Goal: Task Accomplishment & Management: Complete application form

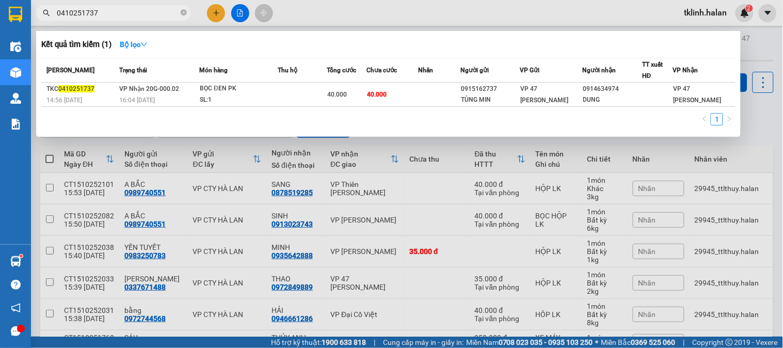
click at [122, 13] on input "0410251737" at bounding box center [118, 12] width 122 height 11
paste input "610251678"
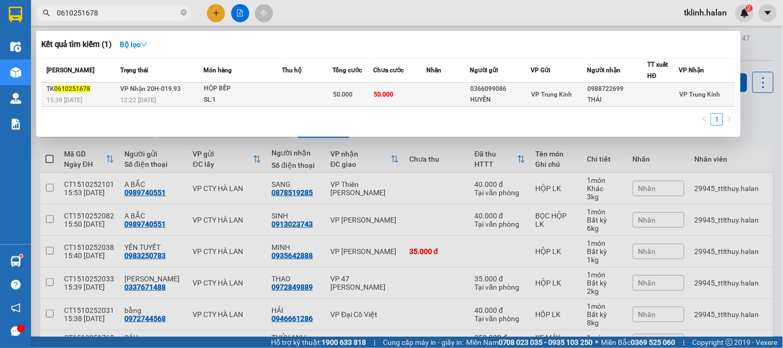
type input "0610251678"
click at [278, 95] on div "SL: 1" at bounding box center [242, 99] width 77 height 11
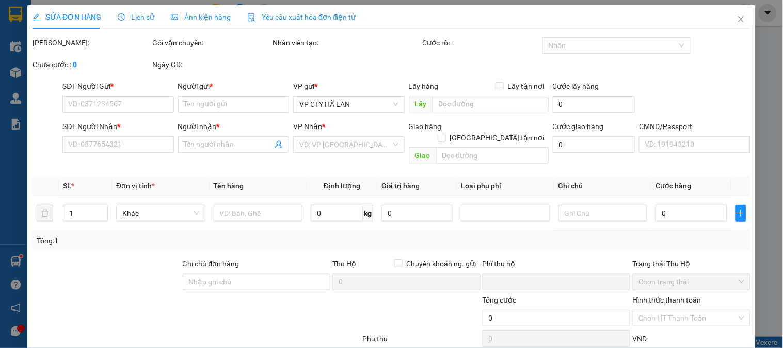
type input "0366099086"
type input "HUYỀN"
type input "0988722699"
type input "THÁI"
type input "0"
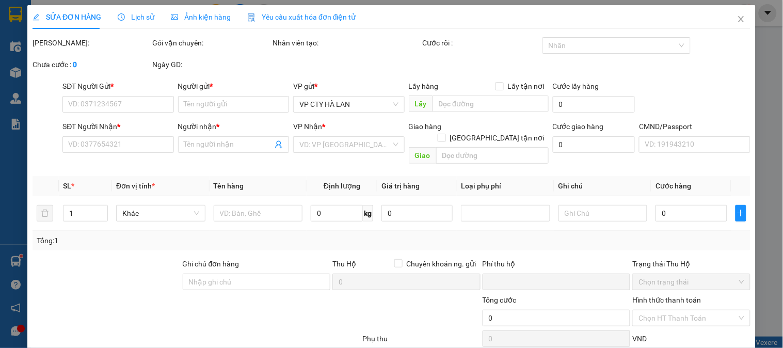
type input "50.000"
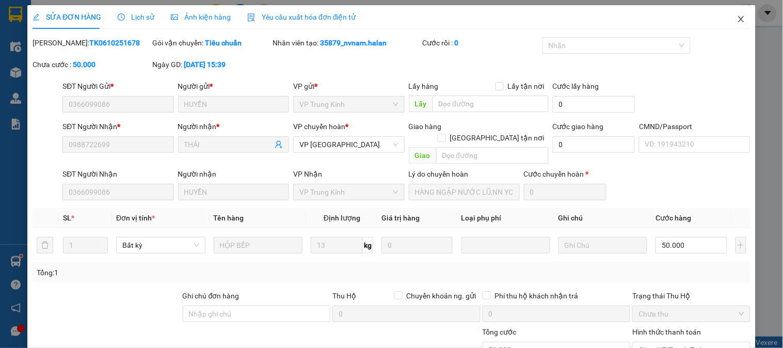
click at [737, 19] on icon "close" at bounding box center [741, 19] width 8 height 8
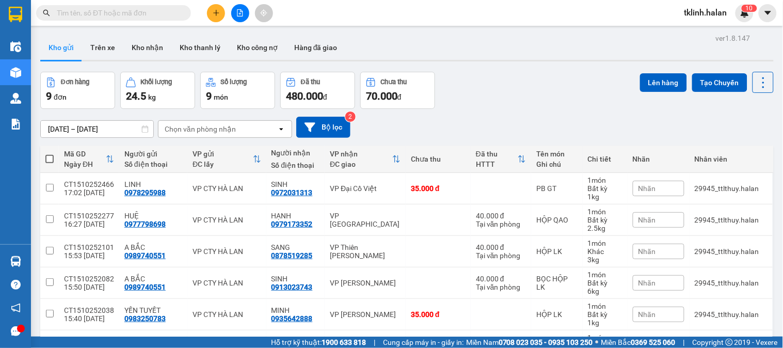
click at [743, 16] on img at bounding box center [744, 12] width 9 height 9
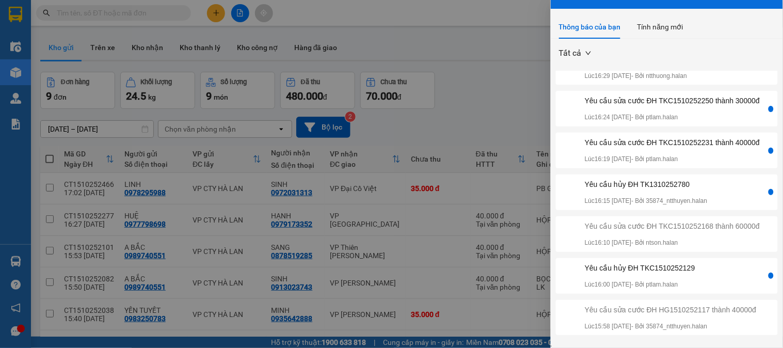
scroll to position [29, 0]
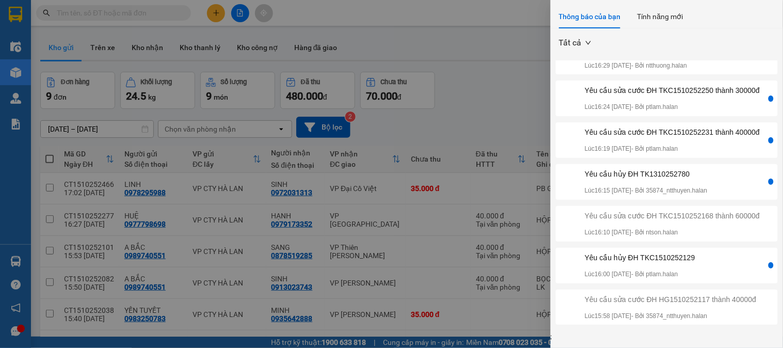
click at [716, 259] on div "Yêu cầu hủy ĐH TKC1510252129 Lúc 16:00 [DATE] - Bởi ptlam.halan" at bounding box center [662, 265] width 208 height 27
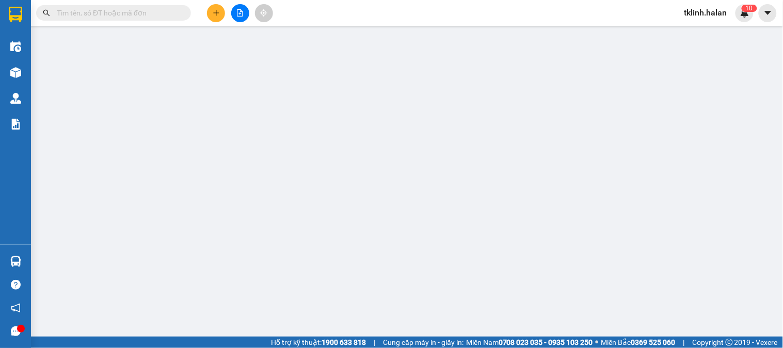
type input "0838526333"
type input "PT ÔTÔ [GEOGRAPHIC_DATA]"
type input "0912331192"
type input "DŨNG HOA"
type input "0"
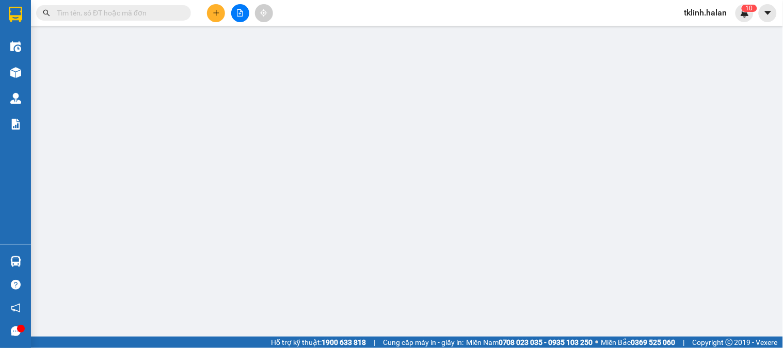
type input "35.000"
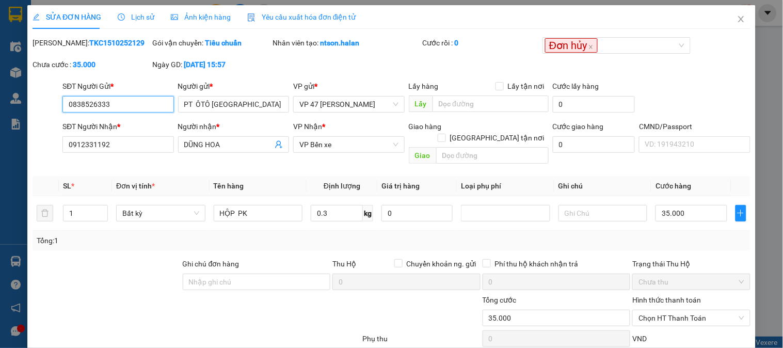
click at [133, 96] on input "0838526333" at bounding box center [117, 104] width 111 height 17
click at [737, 21] on icon "close" at bounding box center [741, 19] width 8 height 8
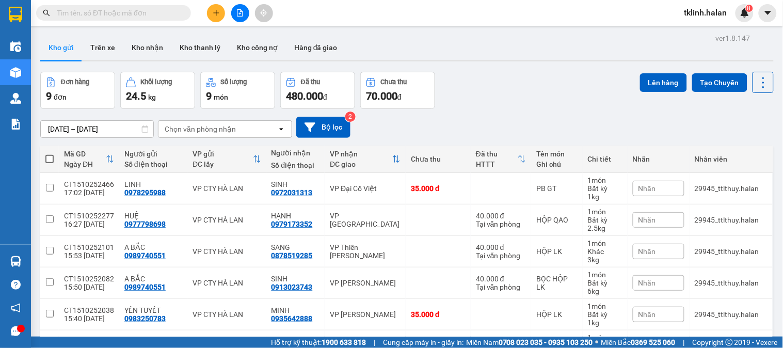
click at [174, 12] on input "text" at bounding box center [118, 12] width 122 height 11
paste input "0838526333"
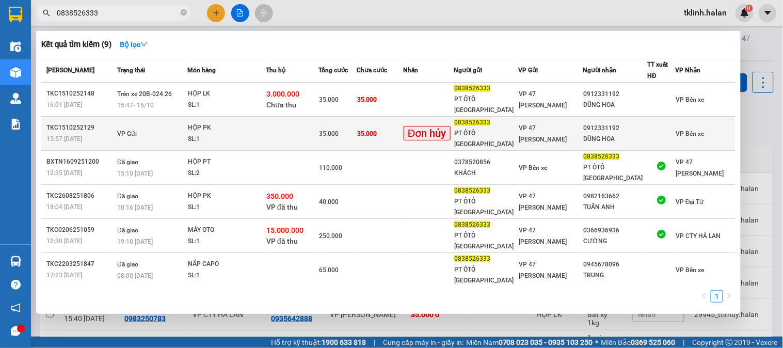
type input "0838526333"
click at [401, 124] on td "35.000" at bounding box center [379, 134] width 46 height 34
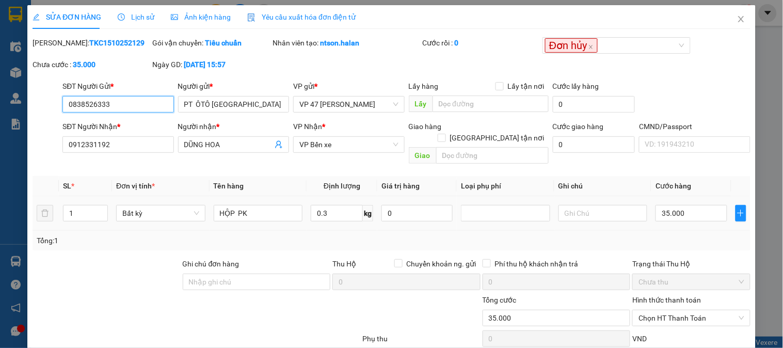
scroll to position [57, 0]
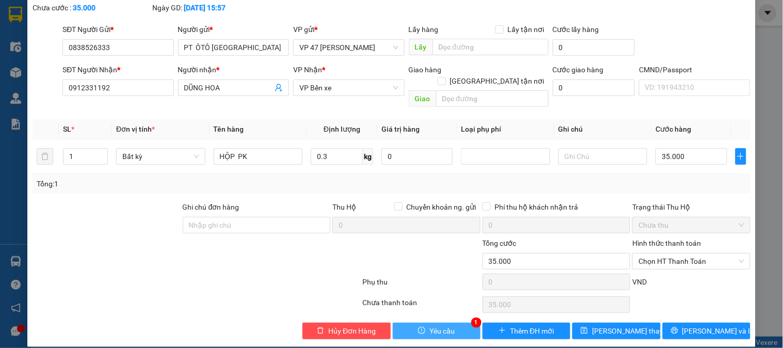
click at [458, 322] on button "Yêu cầu" at bounding box center [437, 330] width 88 height 17
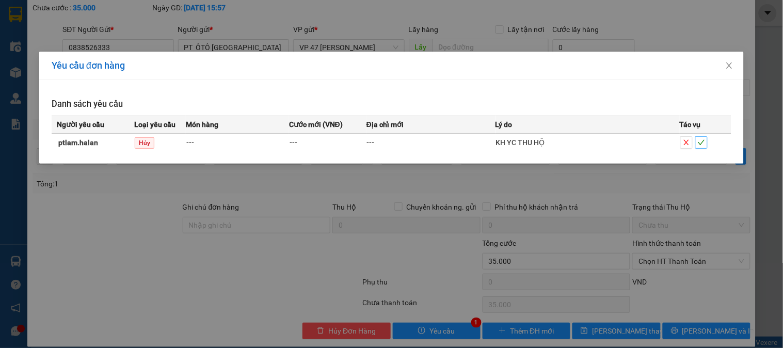
click at [705, 143] on span "check" at bounding box center [700, 142] width 11 height 7
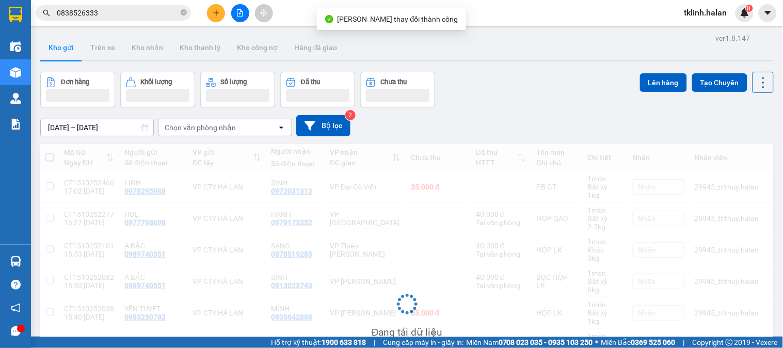
click at [746, 14] on img at bounding box center [744, 12] width 9 height 9
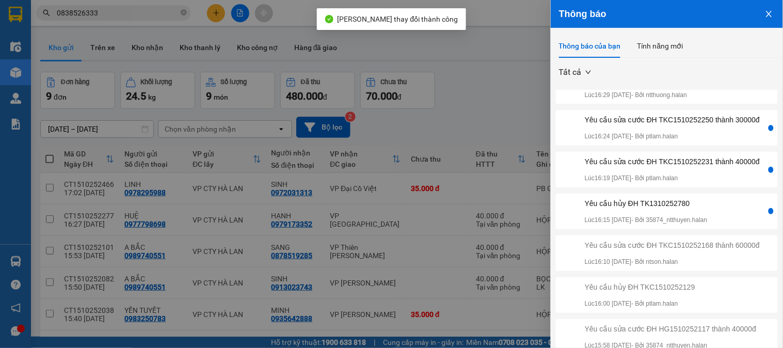
scroll to position [172, 0]
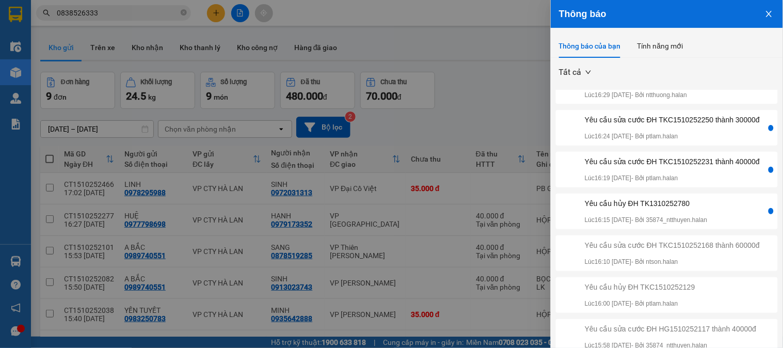
click at [698, 183] on div "Yêu cầu sửa cước ĐH TKC1510252231 thành 40000đ Lúc 16:19 [DATE] - Bởi ptlam.hal…" at bounding box center [671, 169] width 175 height 27
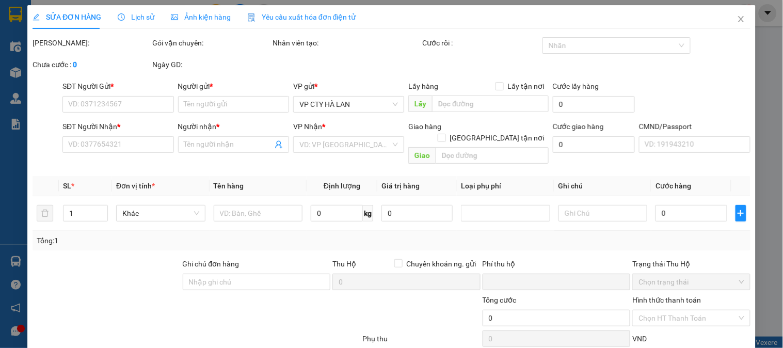
type input "0968696358"
type input "[PERSON_NAME]"
type input "0973712155"
type input "TRANG [DOMAIN_NAME]"
type input "0"
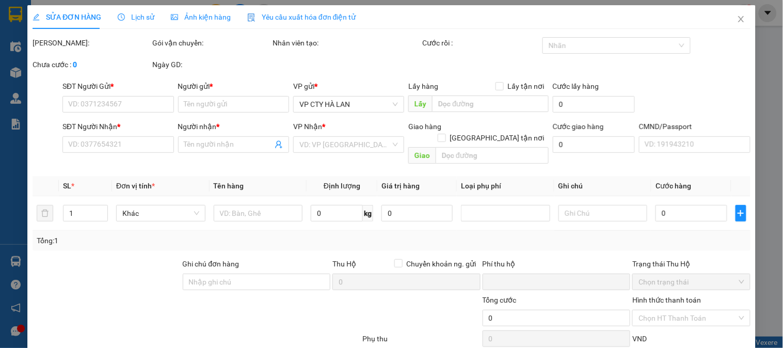
type input "35.000"
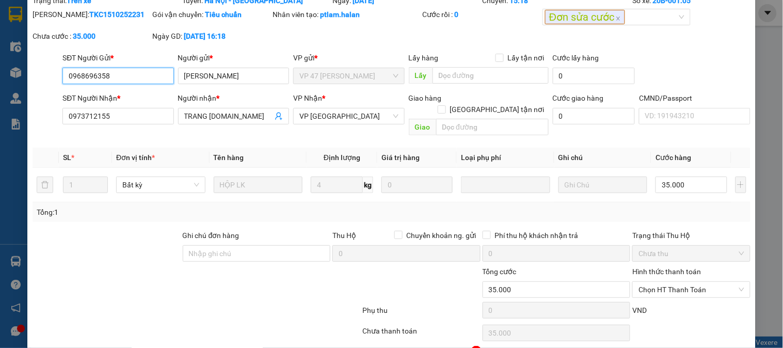
scroll to position [70, 0]
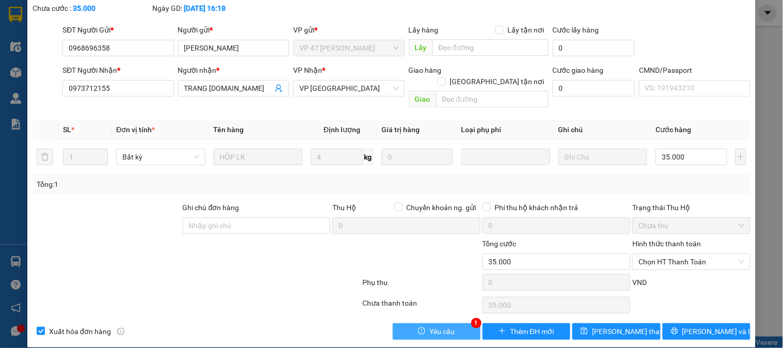
click at [445, 326] on span "Yêu cầu" at bounding box center [441, 331] width 25 height 11
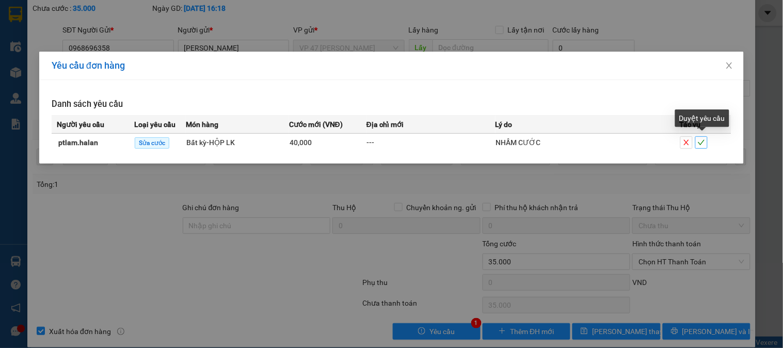
click at [705, 141] on icon "check" at bounding box center [700, 142] width 7 height 7
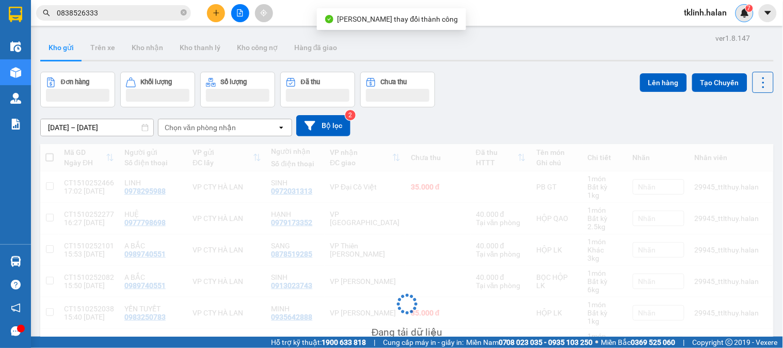
click at [746, 10] on sup "7" at bounding box center [748, 8] width 7 height 7
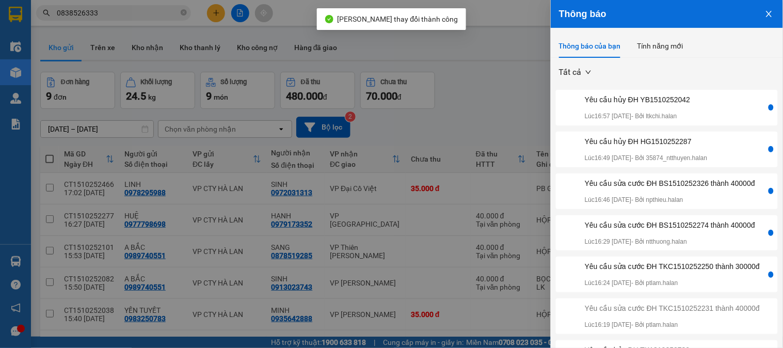
click at [702, 189] on div "Yêu cầu sửa cước ĐH BS1510252326 thành 40000đ" at bounding box center [669, 182] width 170 height 11
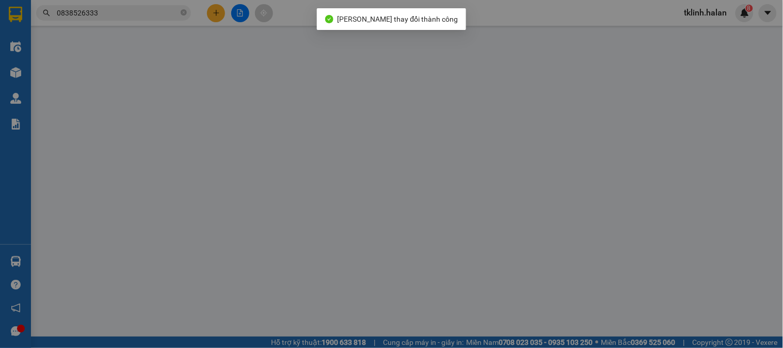
type input "0962262865"
type input "TUẤN"
type input "0843499588"
type input "THU HƯƠNG"
type input "0"
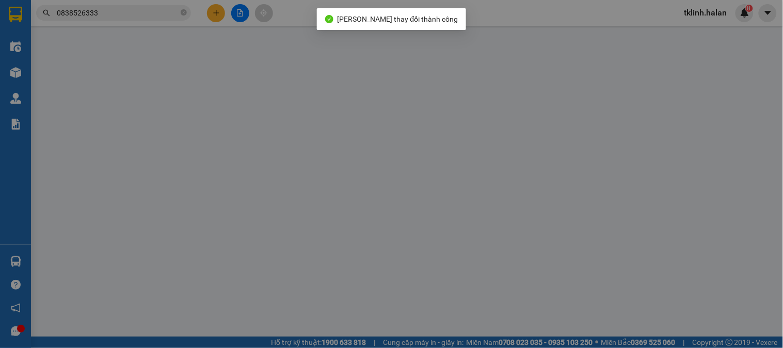
type input "50.000"
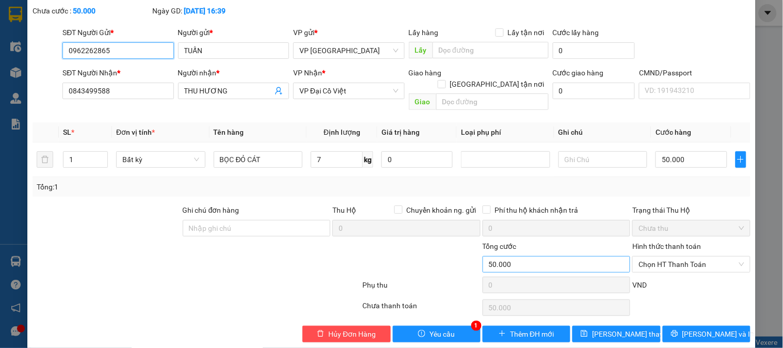
scroll to position [57, 0]
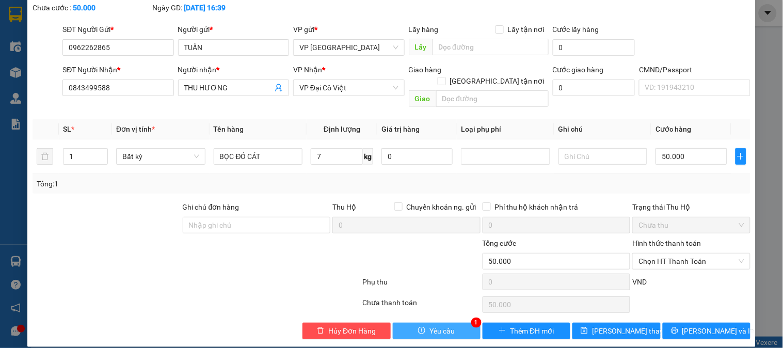
click at [442, 325] on span "Yêu cầu" at bounding box center [441, 330] width 25 height 11
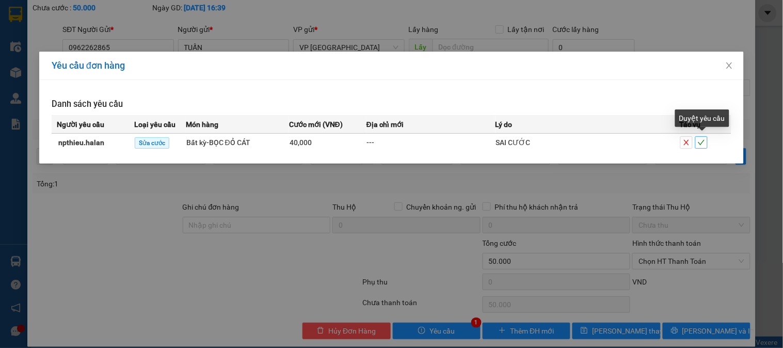
click at [705, 143] on span "check" at bounding box center [700, 142] width 11 height 7
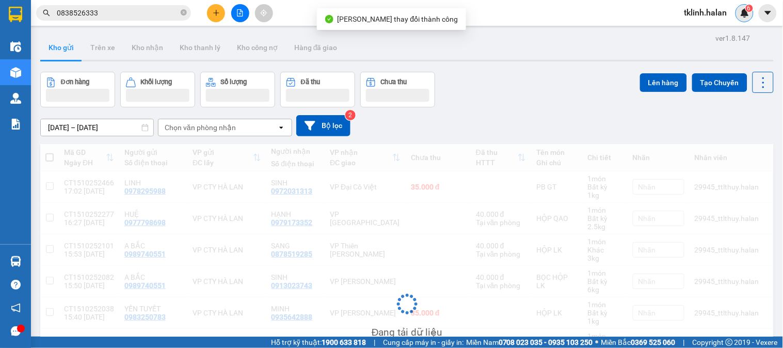
click at [749, 14] on img at bounding box center [744, 12] width 9 height 9
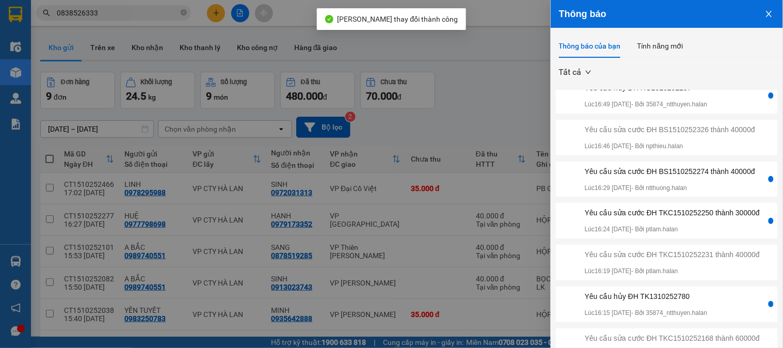
scroll to position [115, 0]
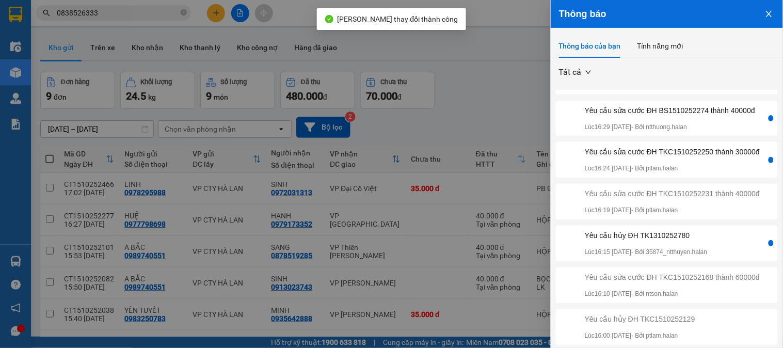
click at [684, 157] on div "Yêu cầu sửa cước ĐH TKC1510252250 thành 30000đ" at bounding box center [671, 151] width 175 height 11
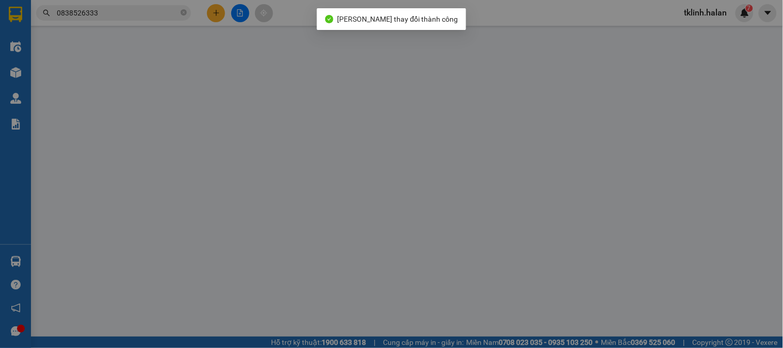
type input "0961842942"
type input "SƠN"
type input "0985680807"
type input "THẮNG KI A30K"
type input "0"
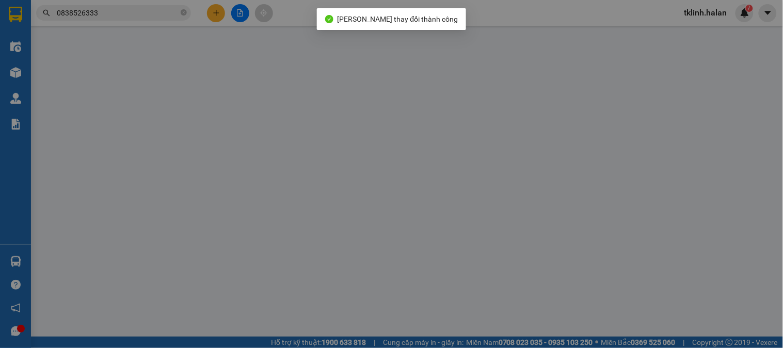
type input "40.000"
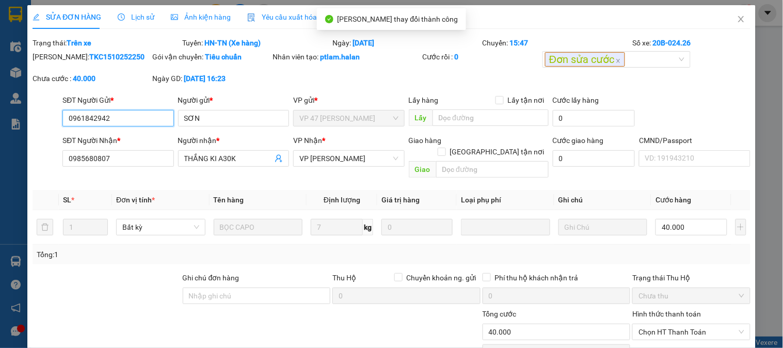
scroll to position [70, 0]
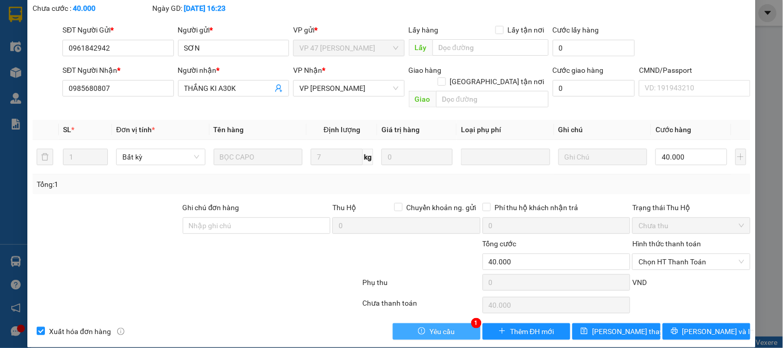
click at [446, 326] on span "Yêu cầu" at bounding box center [441, 331] width 25 height 11
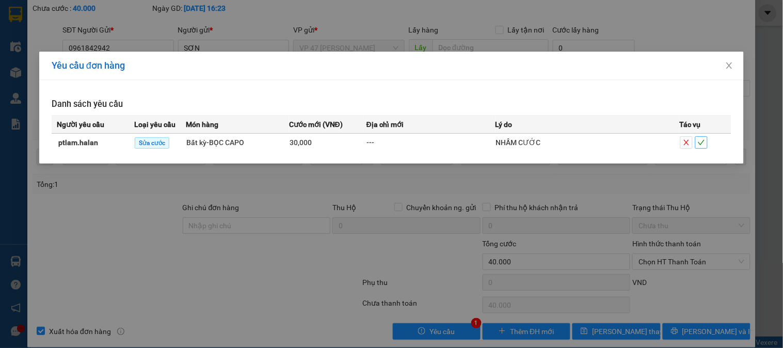
click at [703, 145] on icon "check" at bounding box center [700, 142] width 7 height 7
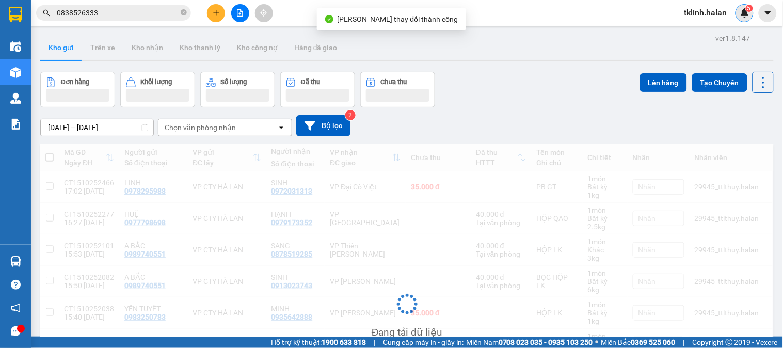
click at [746, 10] on sup "5" at bounding box center [748, 8] width 7 height 7
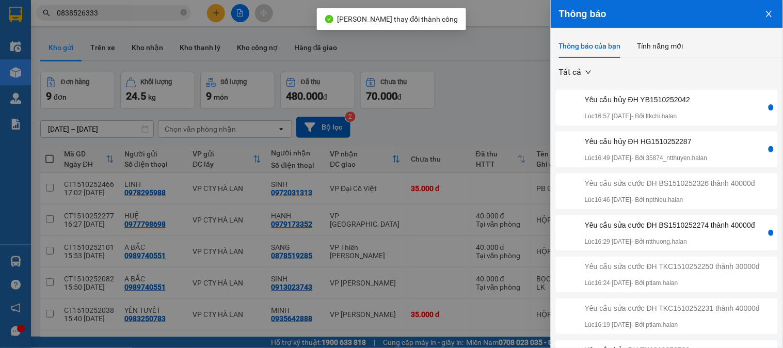
click at [725, 231] on div "Yêu cầu sửa cước ĐH BS1510252274 thành 40000đ" at bounding box center [669, 224] width 170 height 11
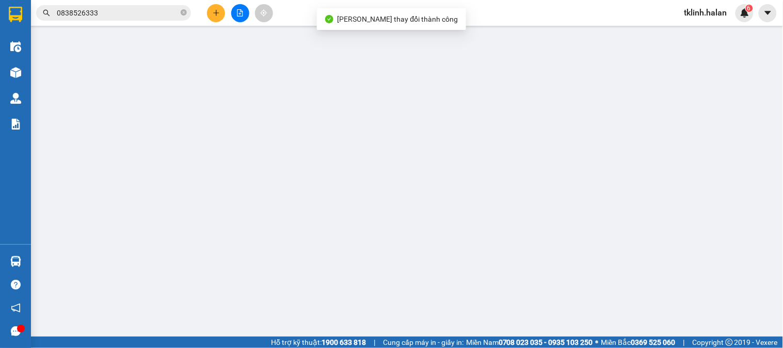
type input "0982928298"
type input "THOA"
type input "0983665438"
type input "DŨNG"
type input "0"
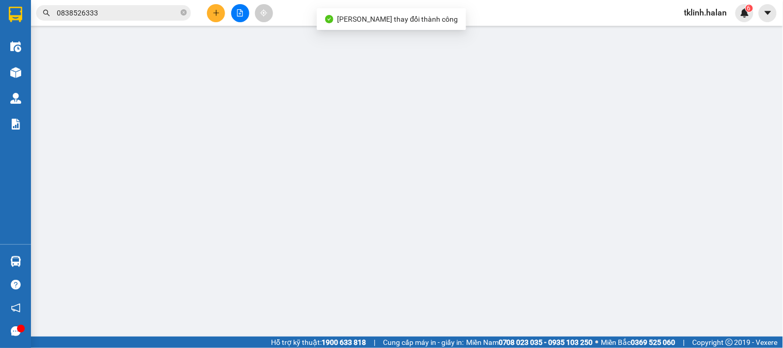
type input "35.000"
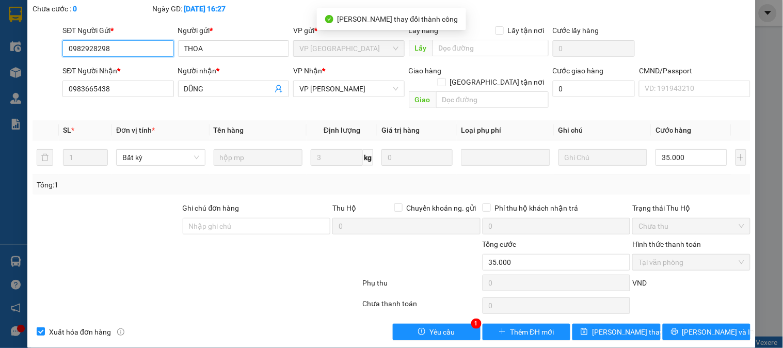
scroll to position [70, 0]
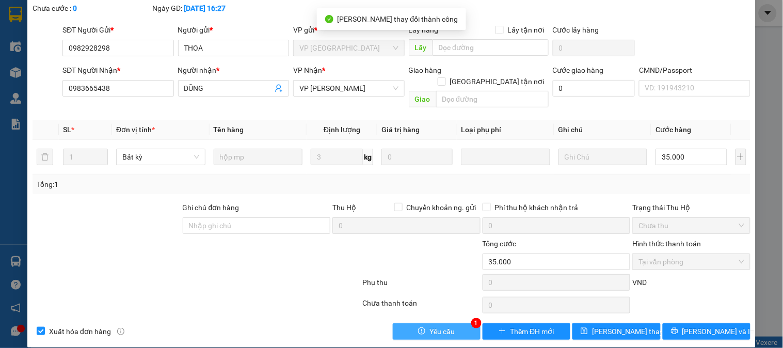
click at [435, 326] on span "Yêu cầu" at bounding box center [441, 331] width 25 height 11
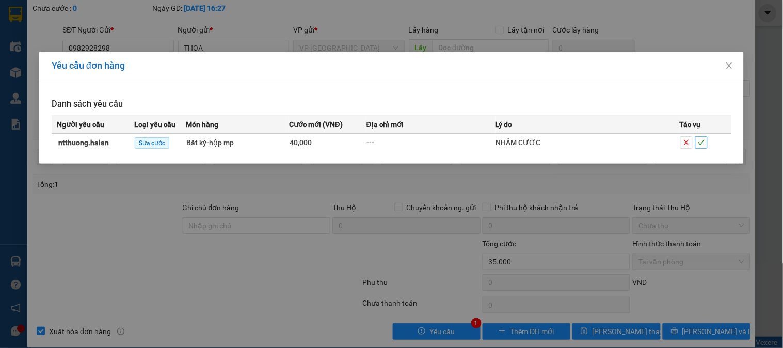
click at [706, 145] on span "check" at bounding box center [700, 142] width 11 height 7
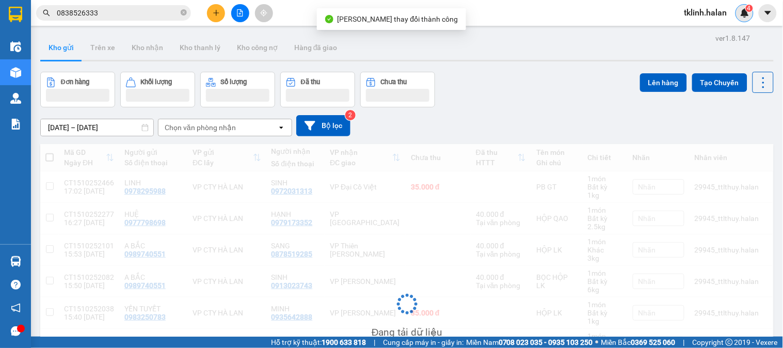
click at [747, 12] on img at bounding box center [744, 12] width 9 height 9
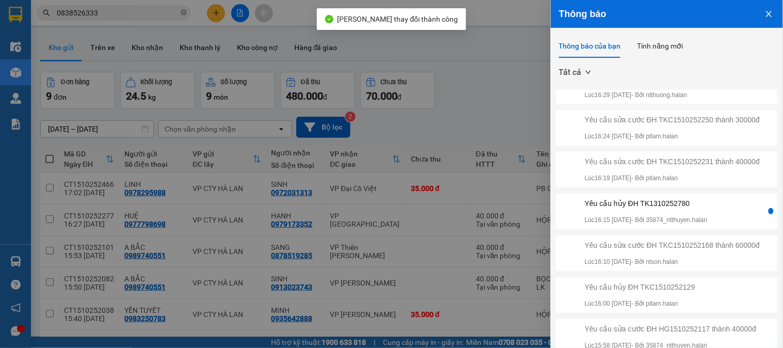
scroll to position [214, 0]
click at [703, 198] on div "Yêu cầu hủy ĐH TK1310252780" at bounding box center [645, 203] width 123 height 11
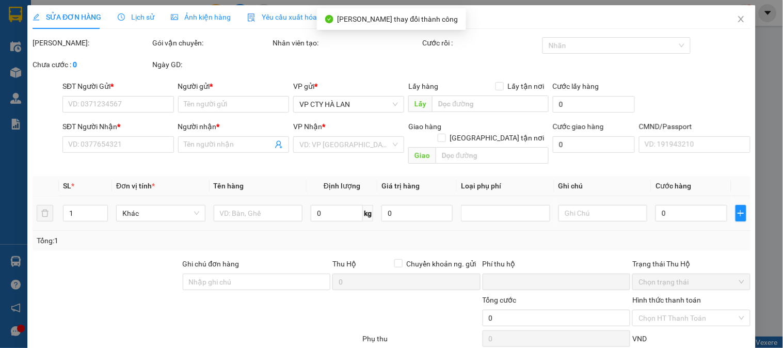
type input "0942953385"
type input "bình"
type input "0975155148"
type input "DƯƠNG"
type input "0"
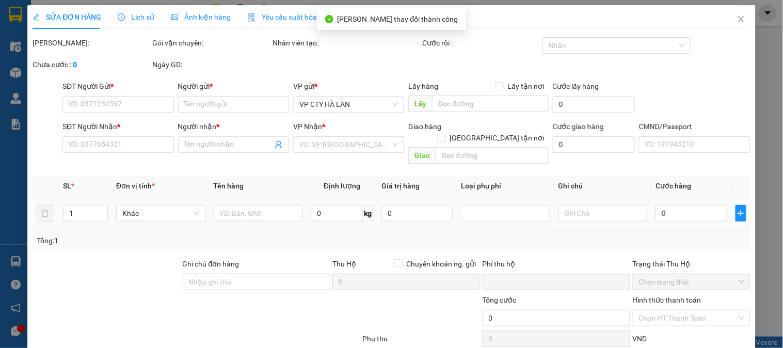
type input "50.000"
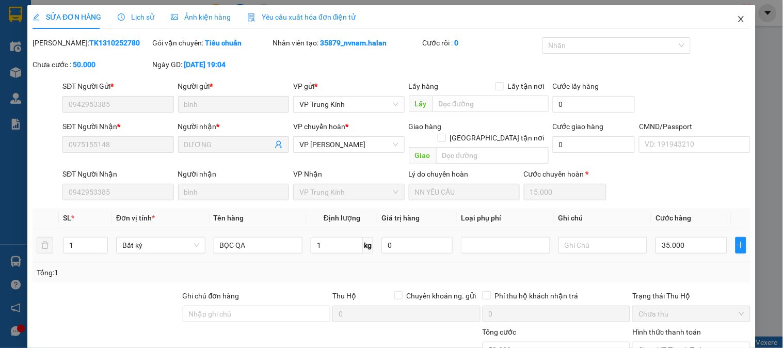
click at [737, 19] on icon "close" at bounding box center [741, 19] width 8 height 8
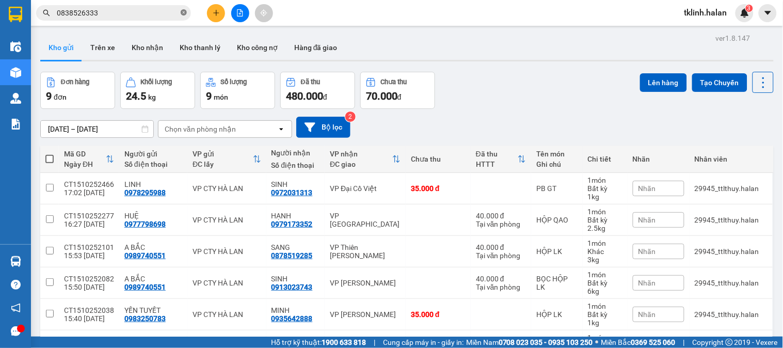
click at [183, 13] on icon "close-circle" at bounding box center [184, 12] width 6 height 6
paste input "0942953385"
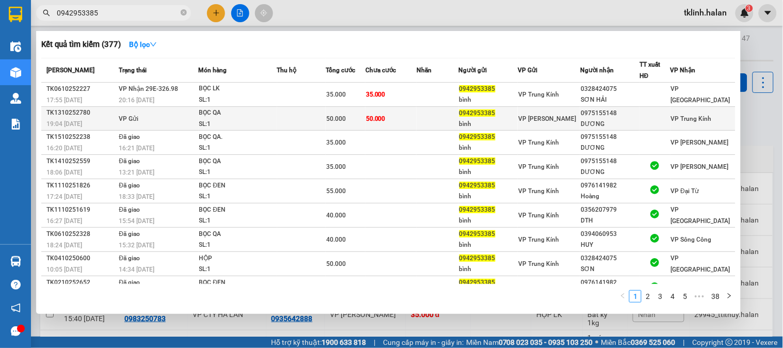
type input "0942953385"
click at [405, 119] on td "50.000" at bounding box center [390, 119] width 51 height 24
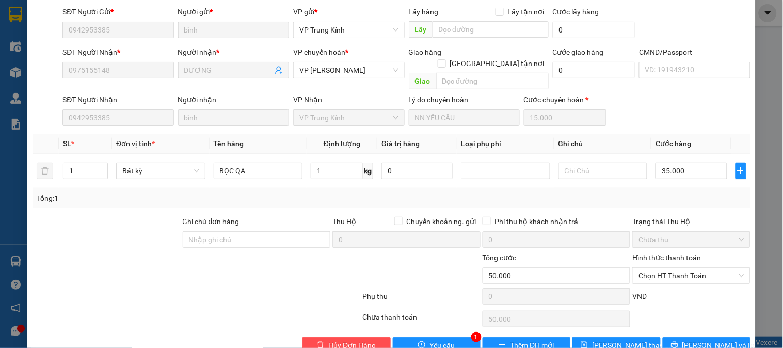
scroll to position [89, 0]
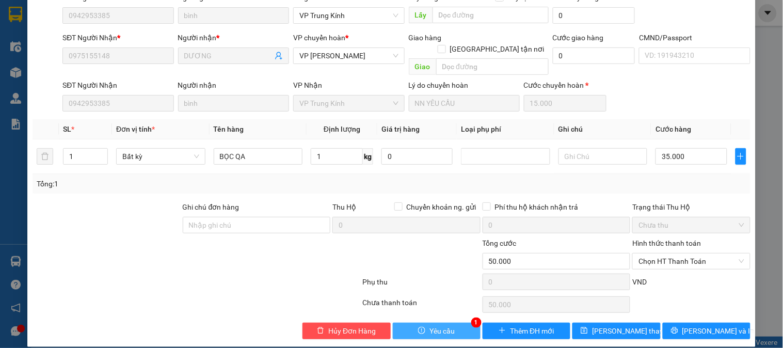
click at [445, 325] on span "Yêu cầu" at bounding box center [441, 330] width 25 height 11
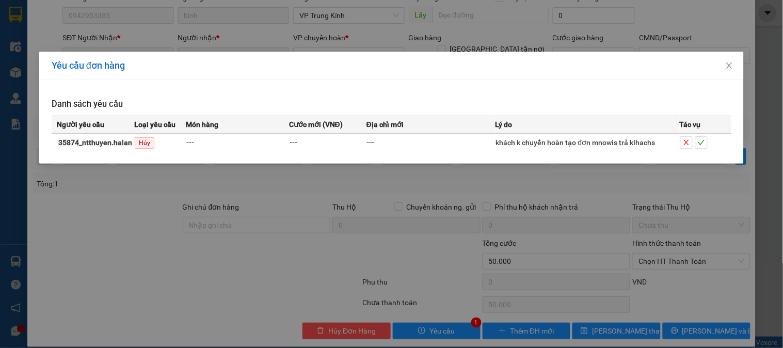
click at [412, 234] on div "Yêu cầu đơn hàng Danh sách yêu cầu Người yêu cầu Loại yêu cầu Món hàng Cước mới…" at bounding box center [391, 174] width 783 height 348
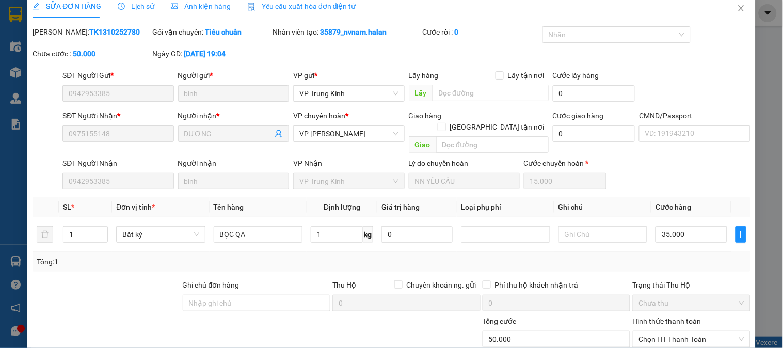
scroll to position [0, 0]
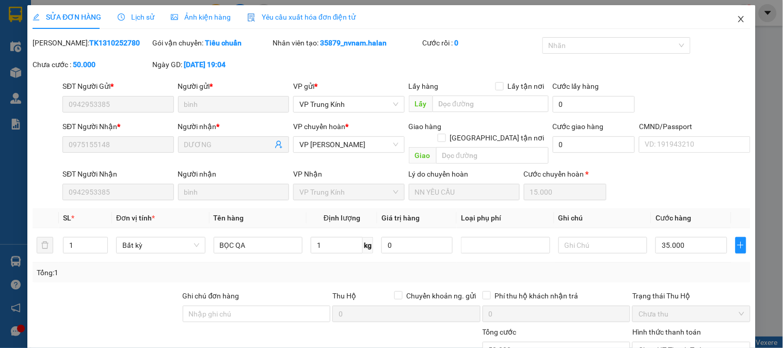
click at [737, 17] on icon "close" at bounding box center [741, 19] width 8 height 8
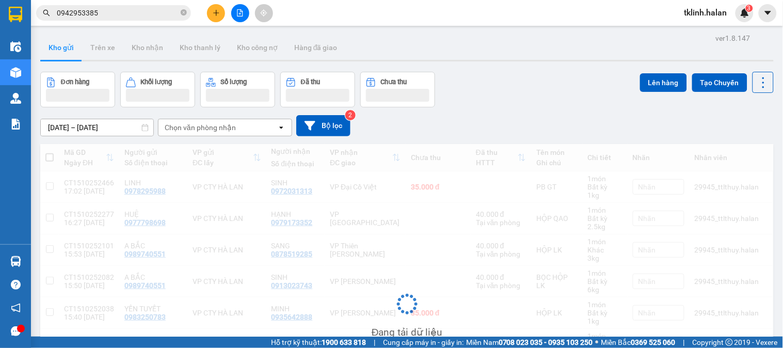
click at [143, 16] on input "0942953385" at bounding box center [118, 12] width 122 height 11
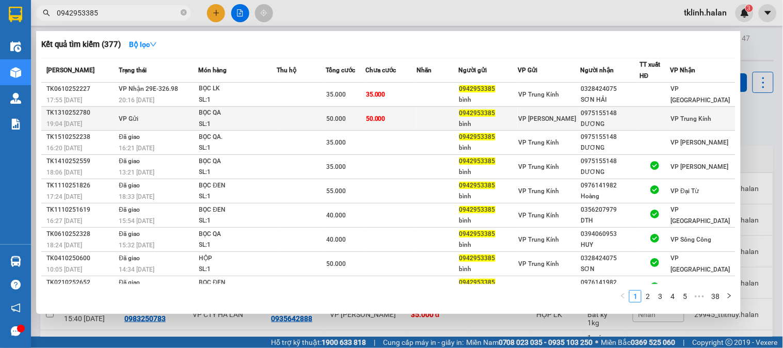
click at [308, 116] on td at bounding box center [301, 119] width 48 height 24
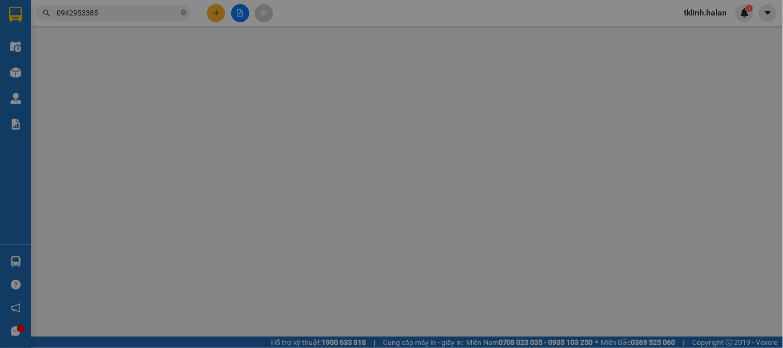
type input "0942953385"
type input "bình"
type input "0975155148"
type input "DƯƠNG"
type input "0"
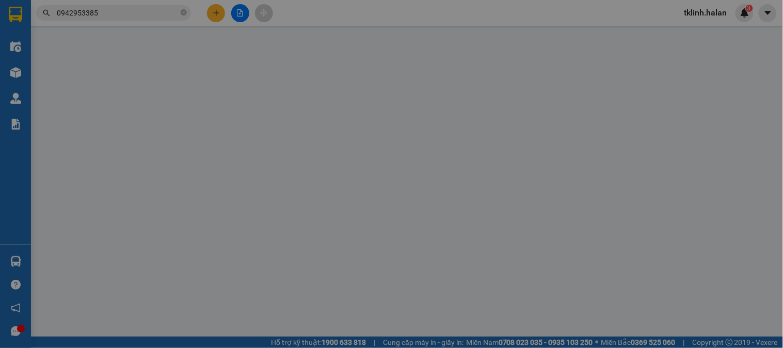
type input "50.000"
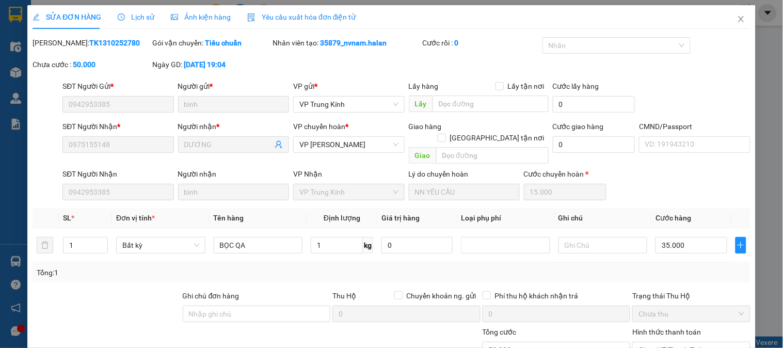
scroll to position [89, 0]
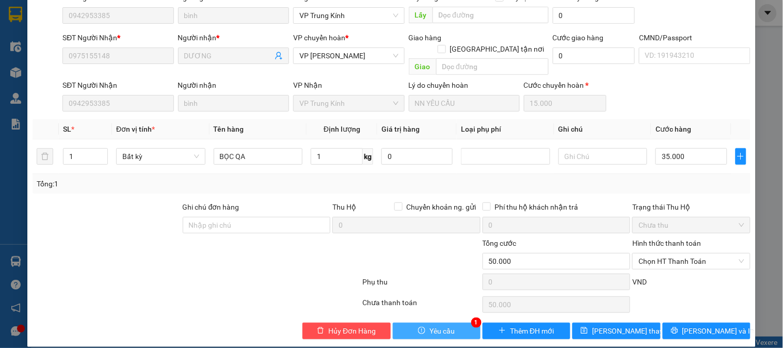
click at [457, 322] on button "Yêu cầu" at bounding box center [437, 330] width 88 height 17
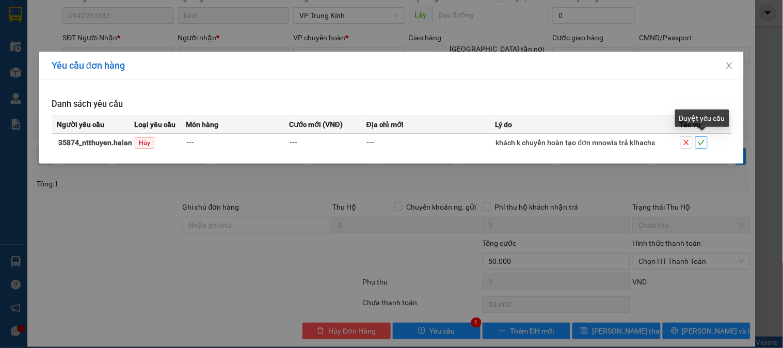
click at [700, 143] on icon "check" at bounding box center [700, 142] width 7 height 7
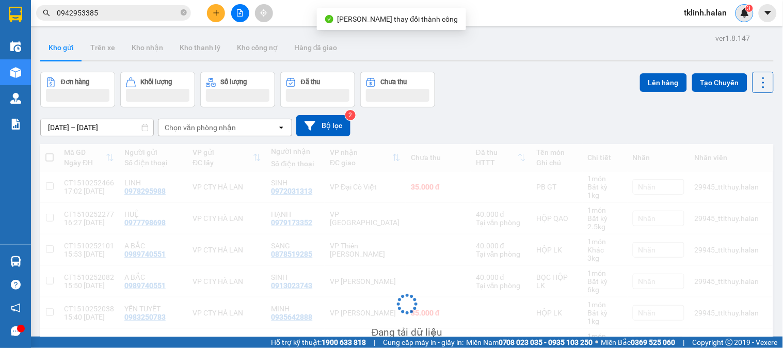
click at [747, 13] on img at bounding box center [744, 12] width 9 height 9
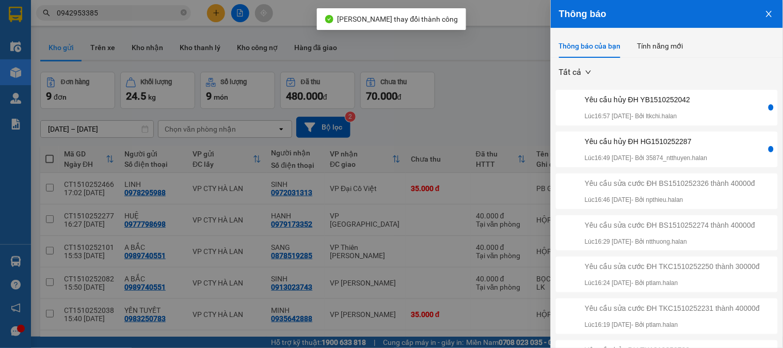
click at [705, 147] on div "Yêu cầu hủy ĐH HG1510252287" at bounding box center [645, 141] width 123 height 11
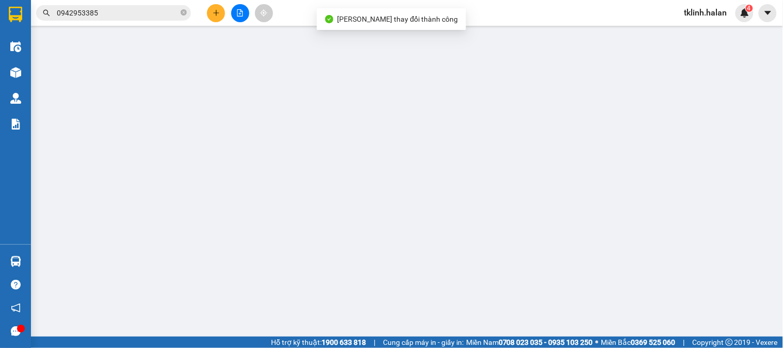
type input "0878836328"
type input "LAN"
type input "0961103915"
type input "CƯỜNG"
checkbox input "true"
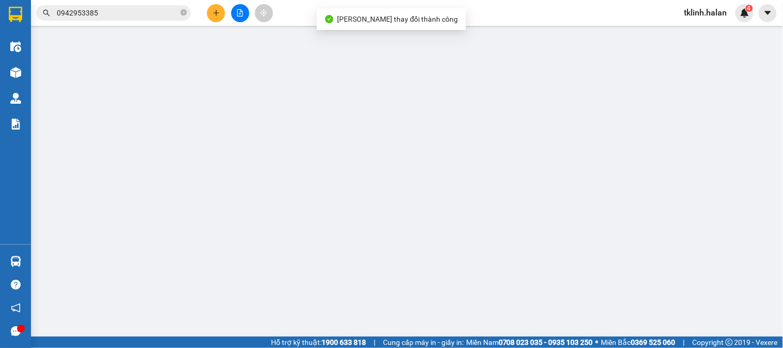
type input "cổng số 2 viện huyết học ,5 P. [PERSON_NAME], Phường, [GEOGRAPHIC_DATA], [GEOGR…"
type input "0"
type input "70.000"
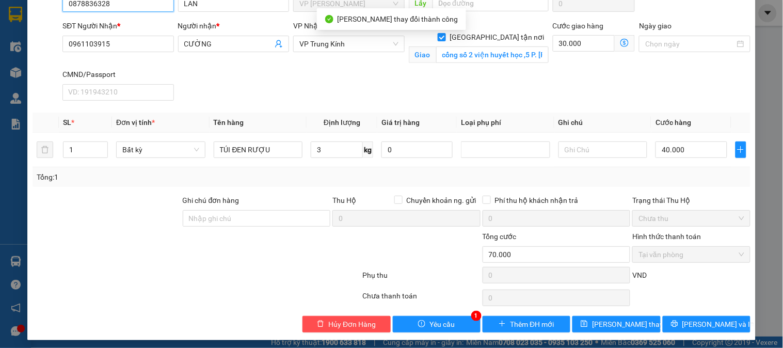
scroll to position [105, 0]
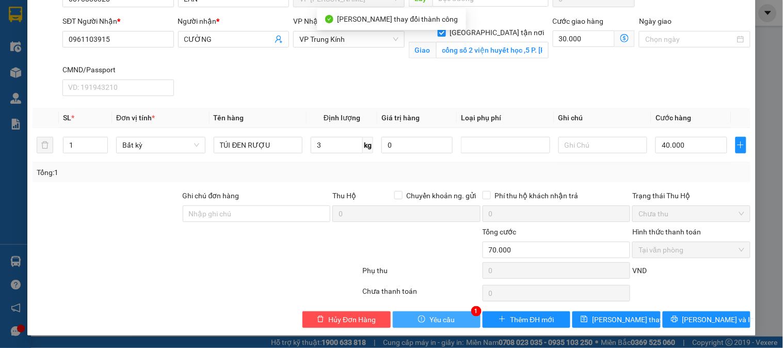
click at [445, 316] on span "Yêu cầu" at bounding box center [441, 319] width 25 height 11
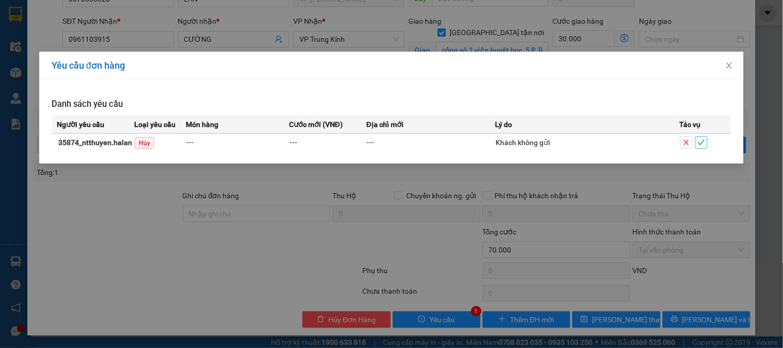
click at [704, 141] on icon "check" at bounding box center [700, 142] width 7 height 7
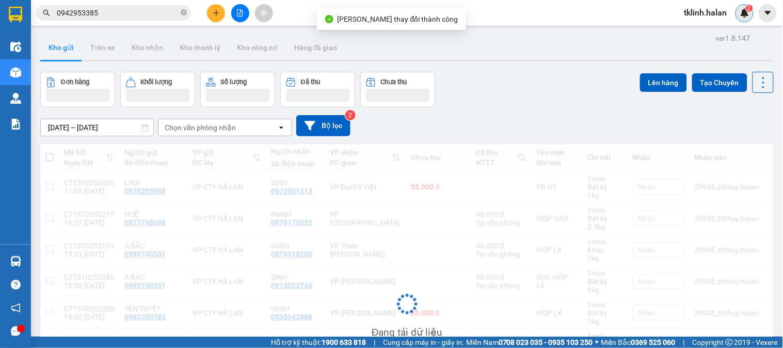
click at [746, 11] on img at bounding box center [744, 12] width 9 height 9
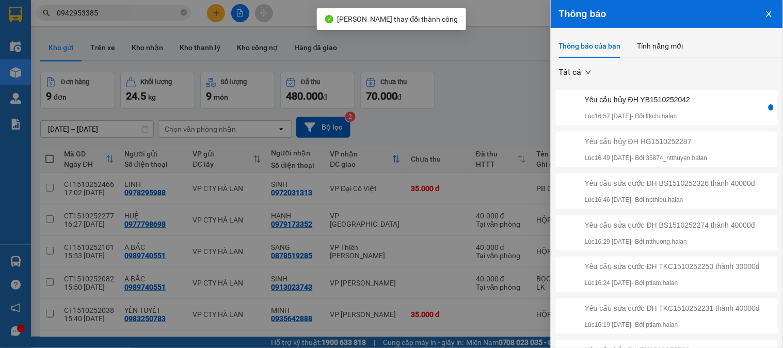
click at [690, 106] on div "Yêu cầu hủy ĐH YB1510252042 Lúc 16:57 [DATE] - Bởi ltkchi.halan" at bounding box center [637, 107] width 106 height 27
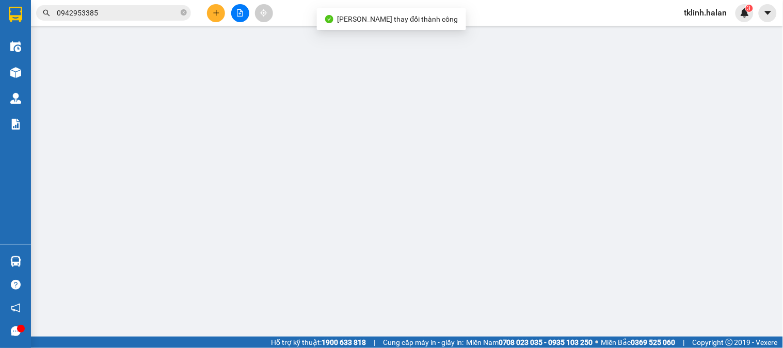
type input "0817118868"
type input "THU"
type input "0366948307"
type input "THẾ ANH"
type input "0"
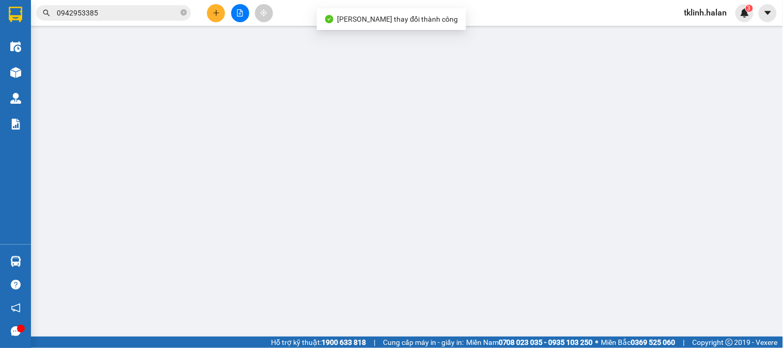
type input "40.000"
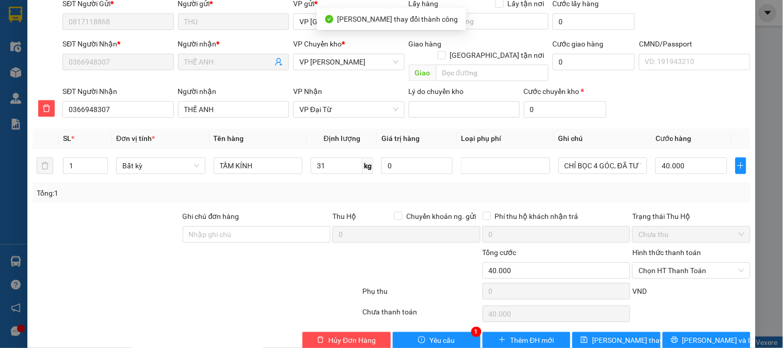
scroll to position [91, 0]
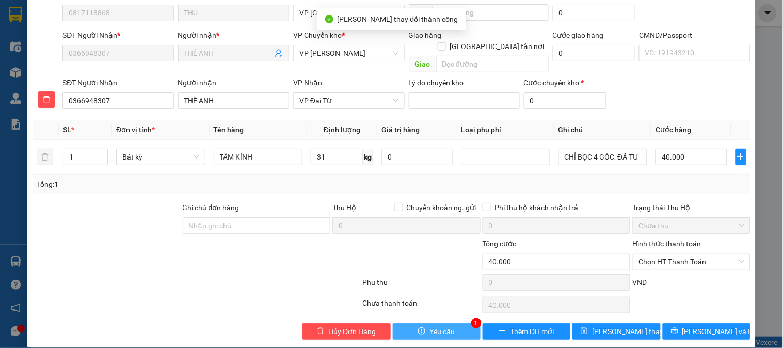
click at [445, 326] on span "Yêu cầu" at bounding box center [441, 331] width 25 height 11
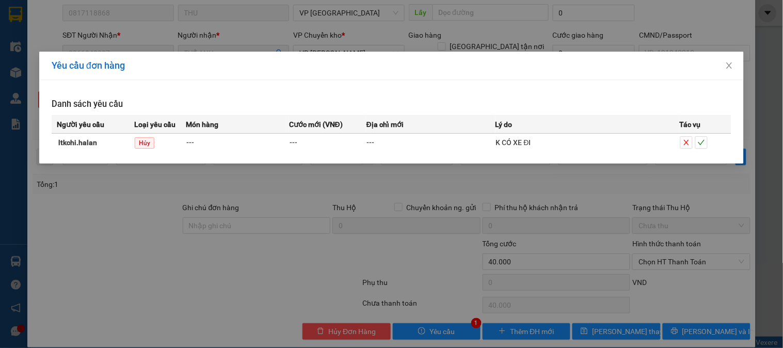
click at [709, 143] on div at bounding box center [705, 142] width 51 height 12
click at [704, 143] on icon "check" at bounding box center [700, 142] width 7 height 7
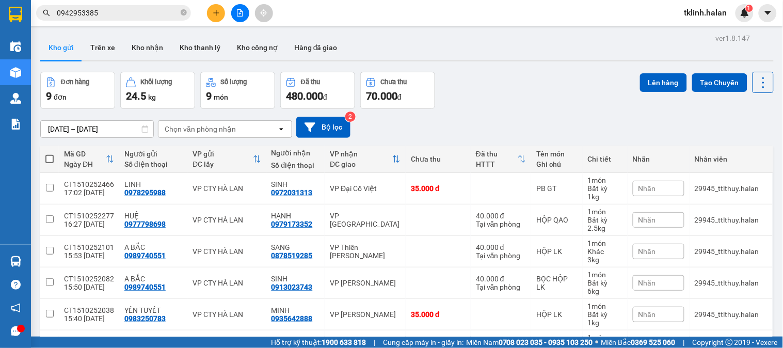
click at [412, 54] on div "Kho gửi Trên xe Kho nhận Kho thanh lý Kho công nợ Hàng đã giao" at bounding box center [406, 48] width 733 height 27
click at [115, 13] on input "0942953385" at bounding box center [118, 12] width 122 height 11
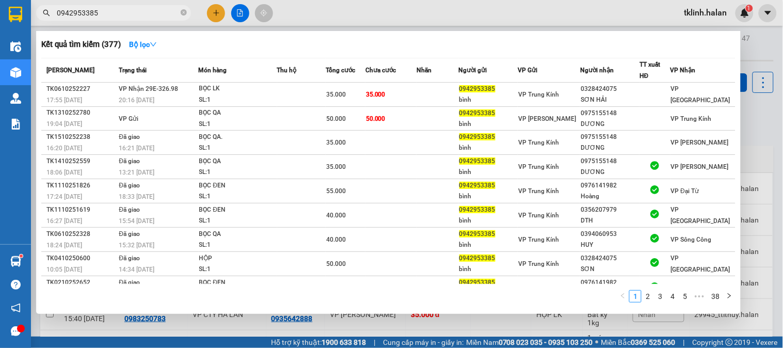
click at [115, 13] on input "0942953385" at bounding box center [118, 12] width 122 height 11
paste input "TK0610251678"
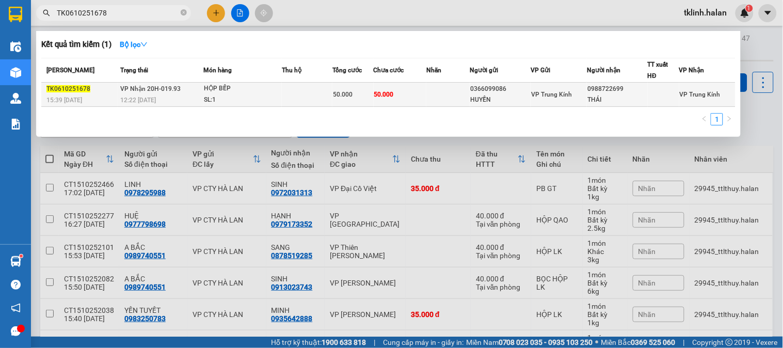
type input "TK0610251678"
click at [308, 98] on td at bounding box center [307, 95] width 51 height 24
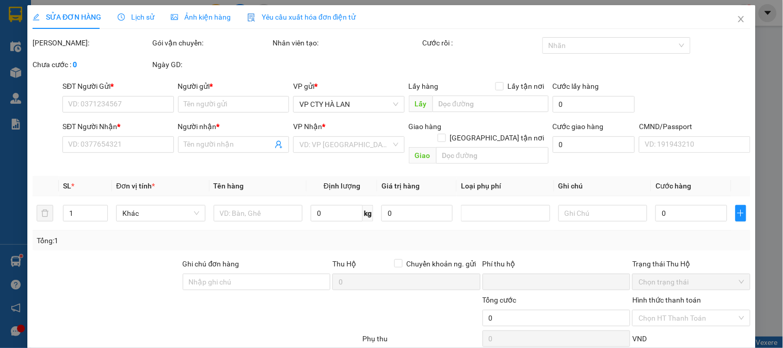
type input "0366099086"
type input "HUYỀN"
type input "0988722699"
type input "THÁI"
type input "0"
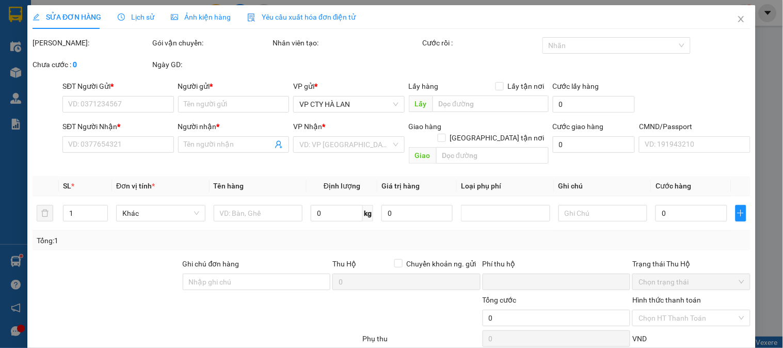
type input "50.000"
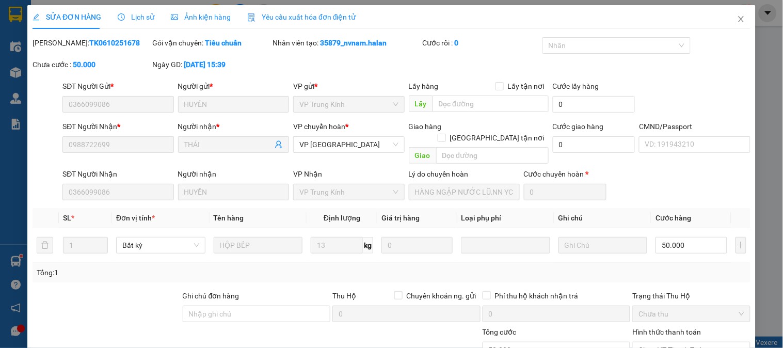
click at [86, 47] on div "[PERSON_NAME]: TK0610251678" at bounding box center [92, 42] width 118 height 11
copy b "TK0610251678"
click at [726, 63] on div "[PERSON_NAME]: TK0610251678 Gói vận chuyển: Tiêu chuẩn Nhân viên tạo: 35879_nvn…" at bounding box center [391, 58] width 720 height 43
click at [737, 17] on icon "close" at bounding box center [741, 19] width 8 height 8
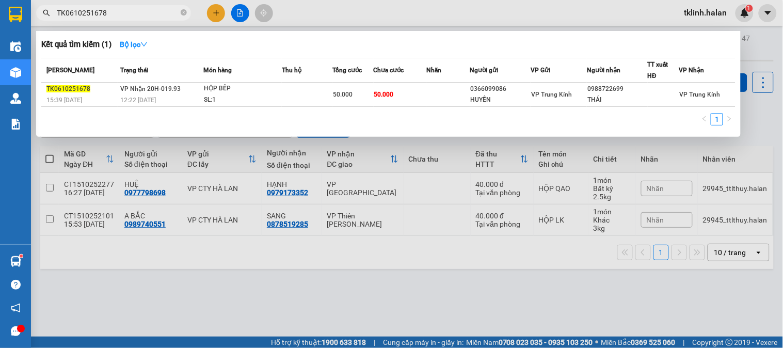
click at [141, 13] on input "TK0610251678" at bounding box center [118, 12] width 122 height 11
drag, startPoint x: 411, startPoint y: 291, endPoint x: 411, endPoint y: 285, distance: 5.7
click at [411, 291] on div at bounding box center [391, 174] width 783 height 348
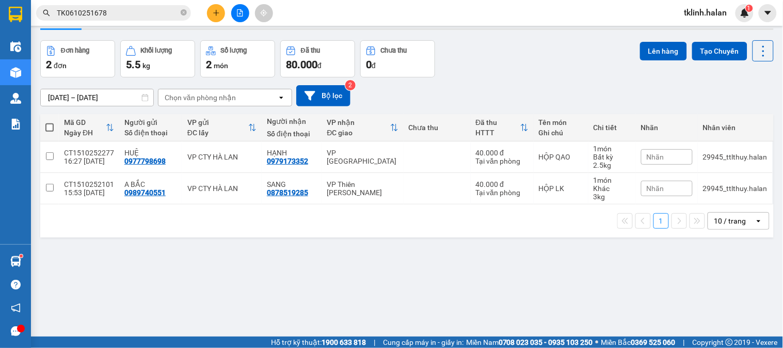
scroll to position [47, 0]
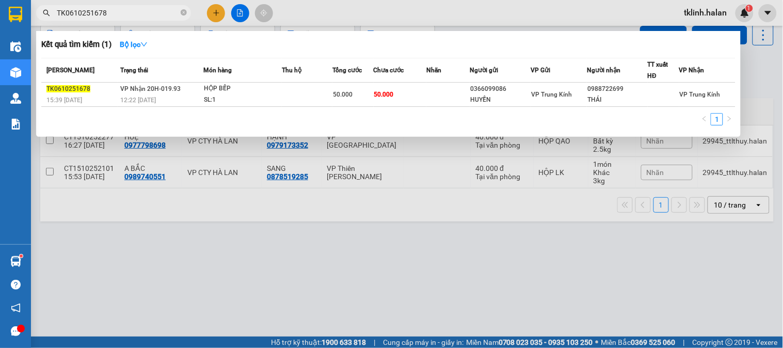
click at [132, 18] on input "TK0610251678" at bounding box center [118, 12] width 122 height 11
click at [124, 13] on input "TK0610251678" at bounding box center [118, 12] width 122 height 11
paste input "0610252160"
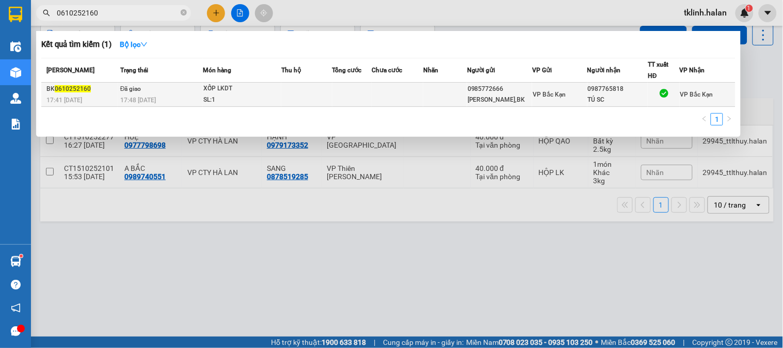
type input "0610252160"
click at [298, 102] on td at bounding box center [306, 95] width 51 height 24
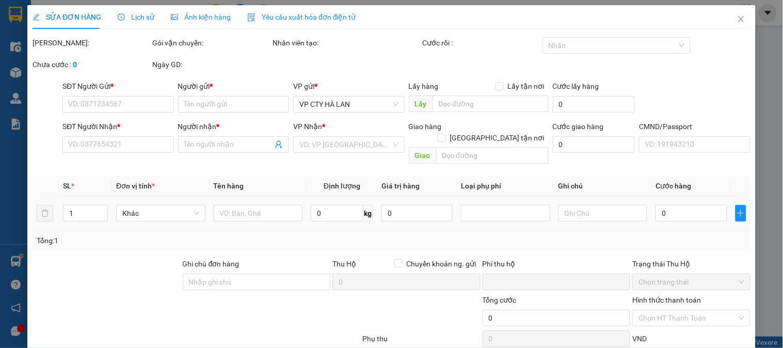
type input "0985772666"
type input "[PERSON_NAME],BK"
type input "0987765818"
type input "TÚ SC"
type input "0"
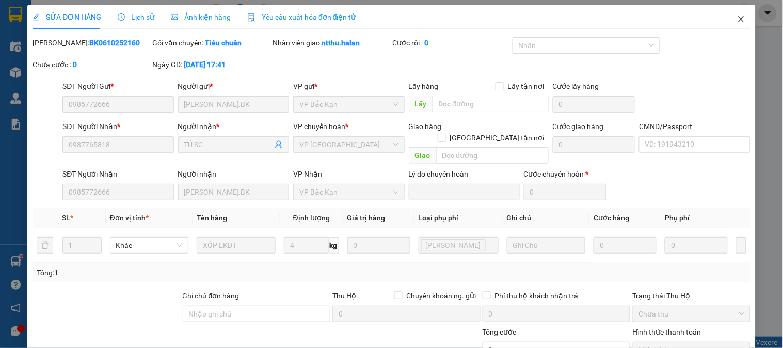
click at [737, 19] on icon "close" at bounding box center [741, 19] width 8 height 8
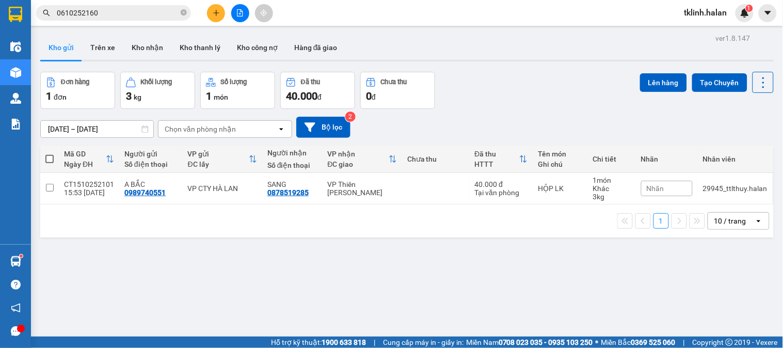
click at [180, 13] on span "0610252160" at bounding box center [113, 12] width 155 height 15
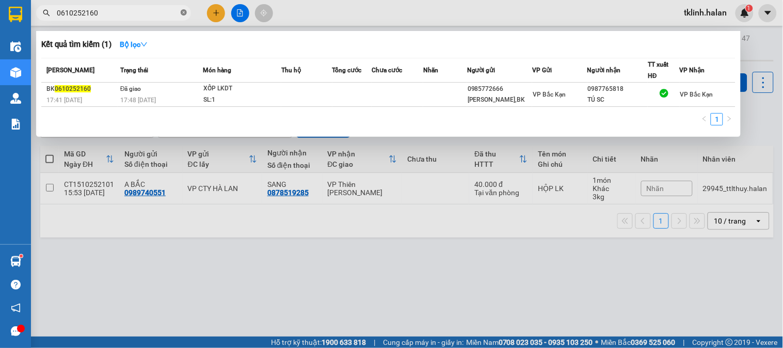
click at [184, 13] on icon "close-circle" at bounding box center [184, 12] width 6 height 6
paste input "0610252363"
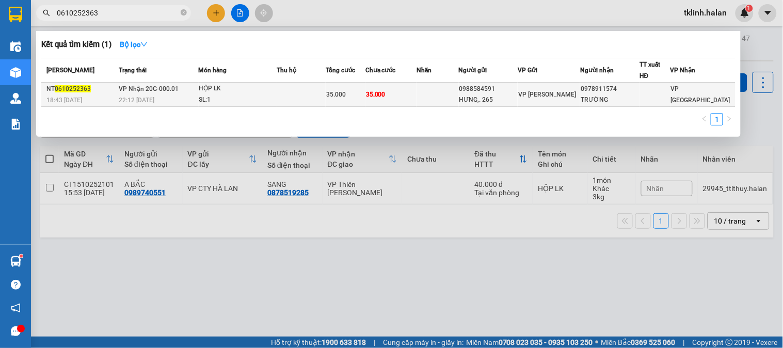
type input "0610252363"
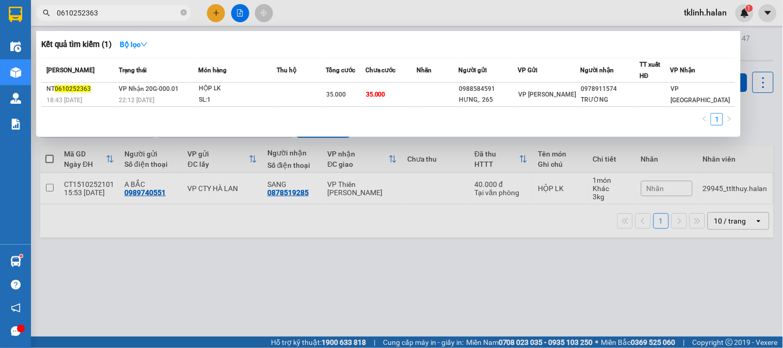
click at [135, 9] on input "0610252363" at bounding box center [118, 12] width 122 height 11
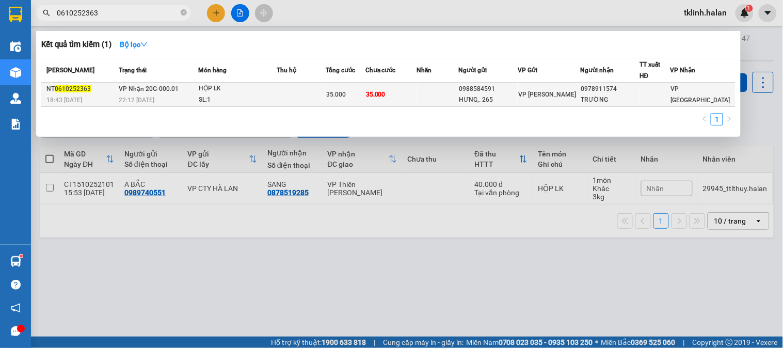
click at [430, 102] on td at bounding box center [437, 95] width 42 height 24
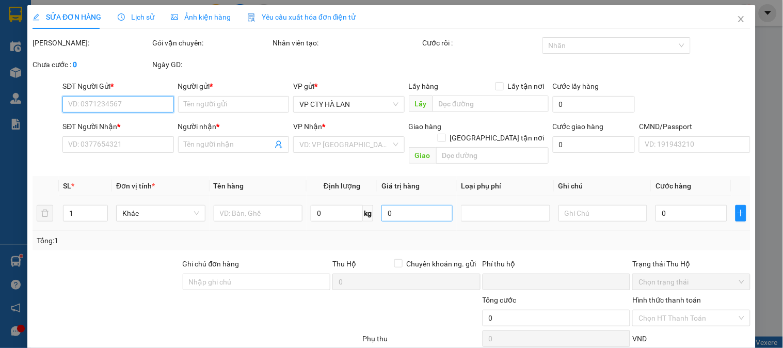
type input "0988584591"
type input "HƯNG,. 265"
type input "0978911574"
type input "TRƯỜNG"
type input "0"
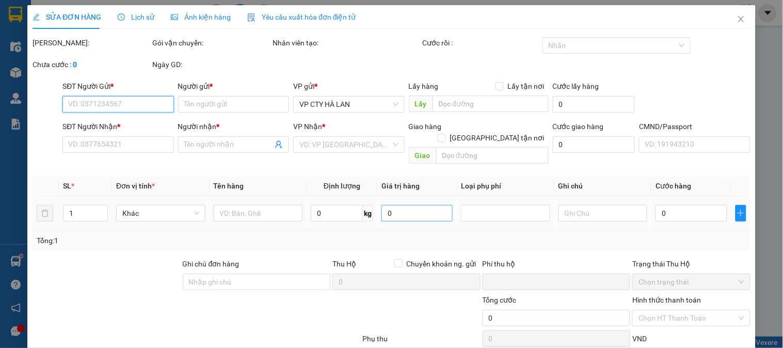
type input "35.000"
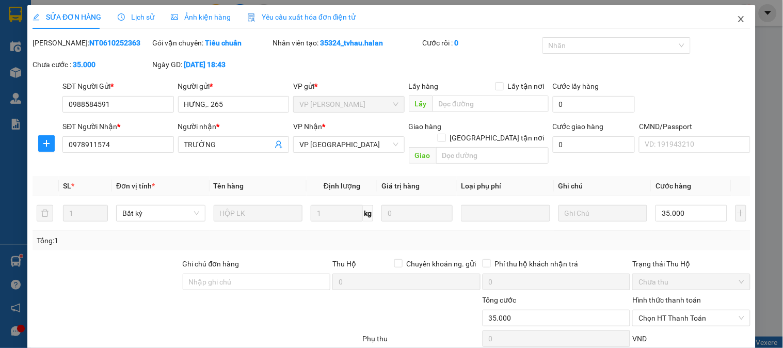
click at [737, 19] on icon "close" at bounding box center [741, 19] width 8 height 8
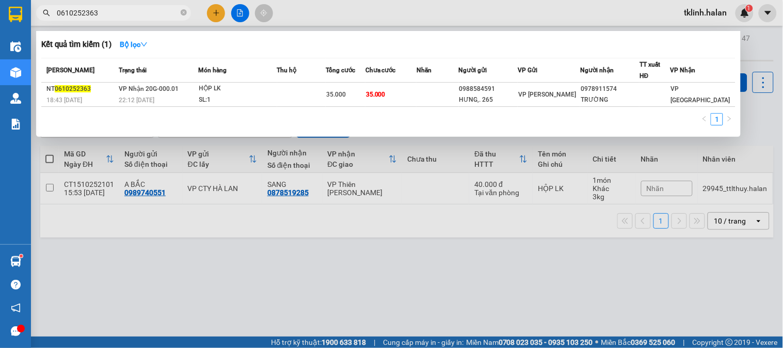
drag, startPoint x: 123, startPoint y: 18, endPoint x: 222, endPoint y: 66, distance: 110.7
click at [123, 18] on input "0610252363" at bounding box center [118, 12] width 122 height 11
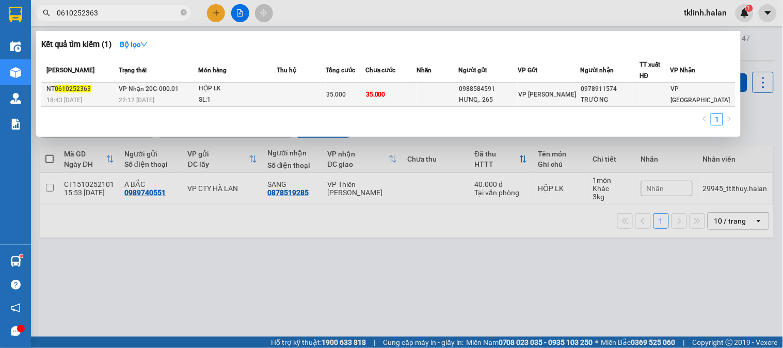
click at [286, 92] on td at bounding box center [301, 95] width 48 height 24
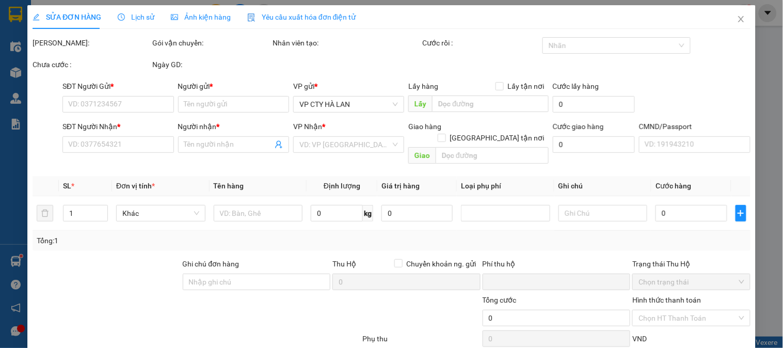
type input "0988584591"
type input "HƯNG,. 265"
type input "0978911574"
type input "TRƯỜNG"
type input "0"
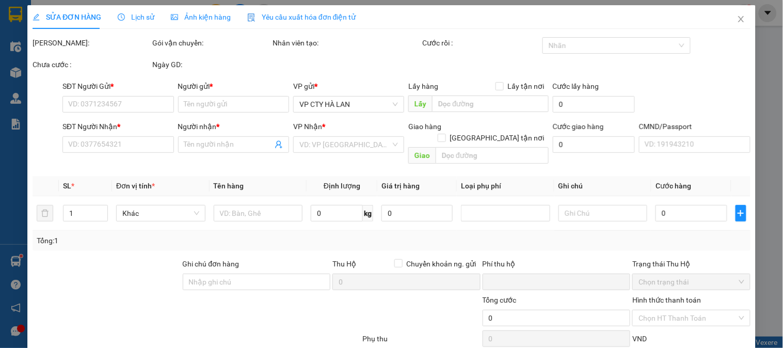
type input "35.000"
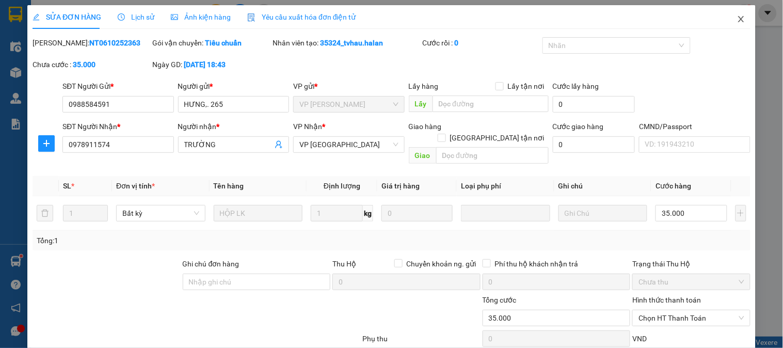
click at [737, 19] on icon "close" at bounding box center [741, 19] width 8 height 8
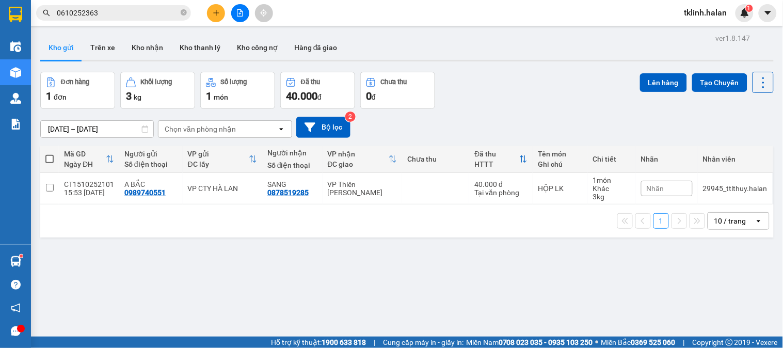
click at [111, 14] on input "0610252363" at bounding box center [118, 12] width 122 height 11
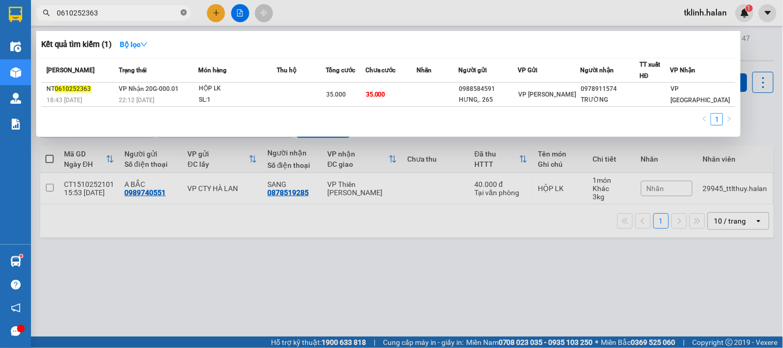
click at [181, 12] on icon "close-circle" at bounding box center [184, 12] width 6 height 6
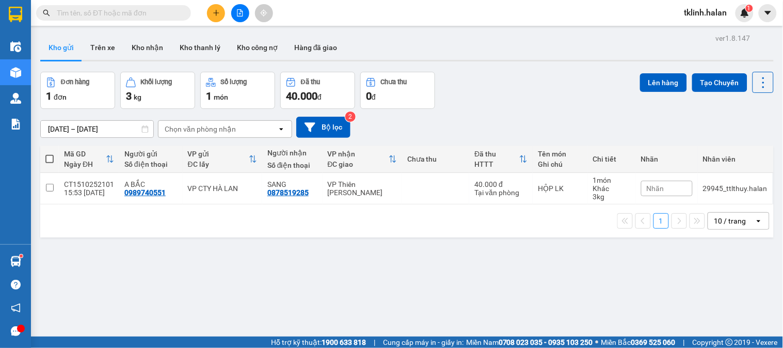
paste input "DC0610251526"
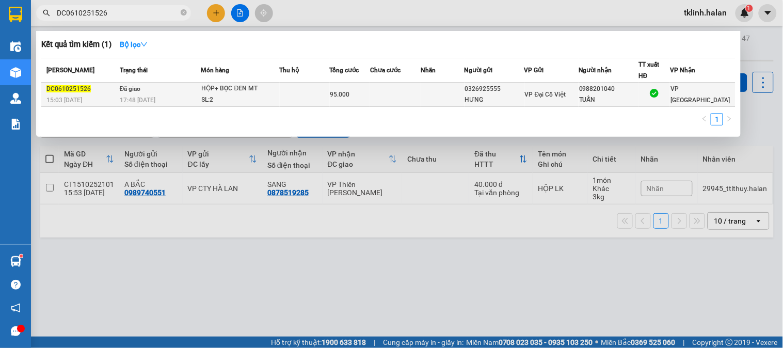
type input "DC0610251526"
click at [301, 92] on td at bounding box center [305, 95] width 50 height 24
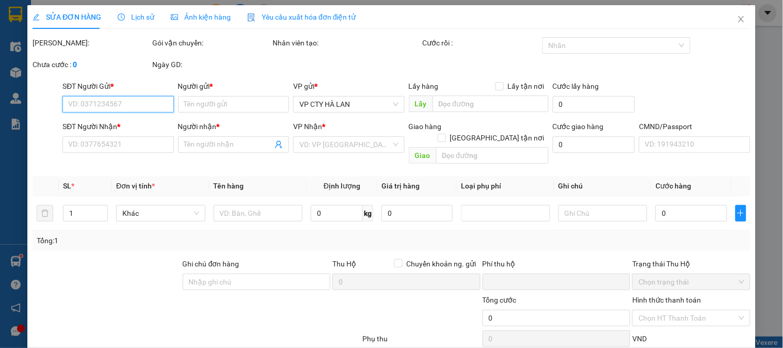
type input "0326925555"
type input "HƯNG"
type input "0988201040"
type input "TUẤN"
type input "0"
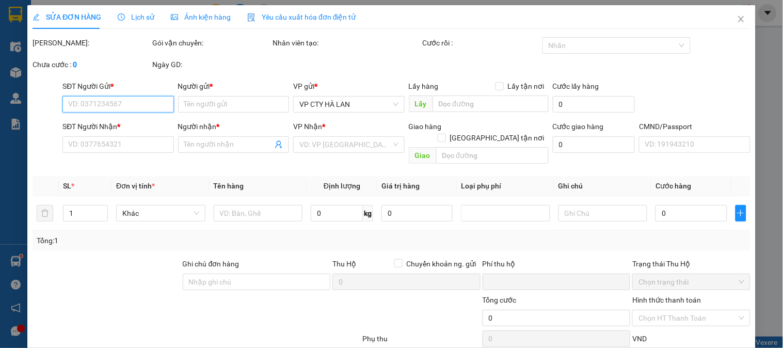
type input "95.000"
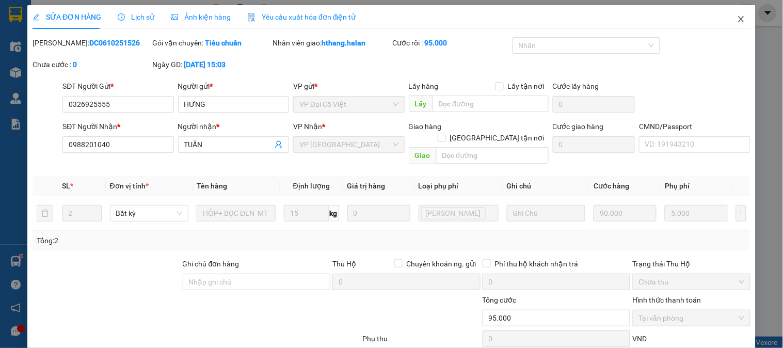
click at [737, 19] on icon "close" at bounding box center [741, 19] width 8 height 8
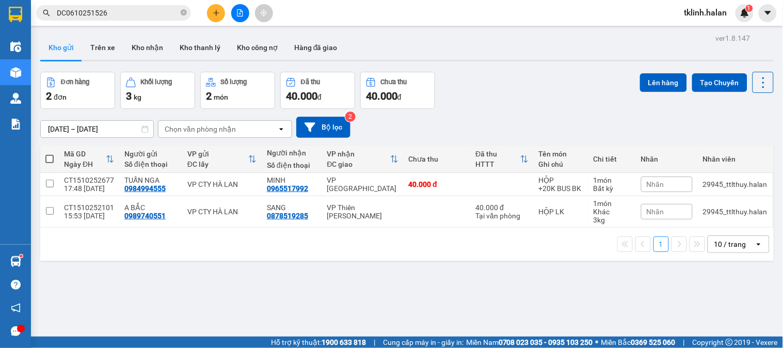
click at [117, 14] on input "DC0610251526" at bounding box center [118, 12] width 122 height 11
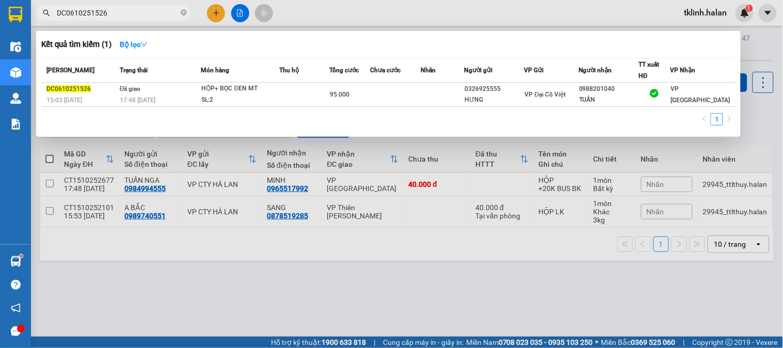
click at [117, 13] on input "DC0610251526" at bounding box center [118, 12] width 122 height 11
paste input "0610252363"
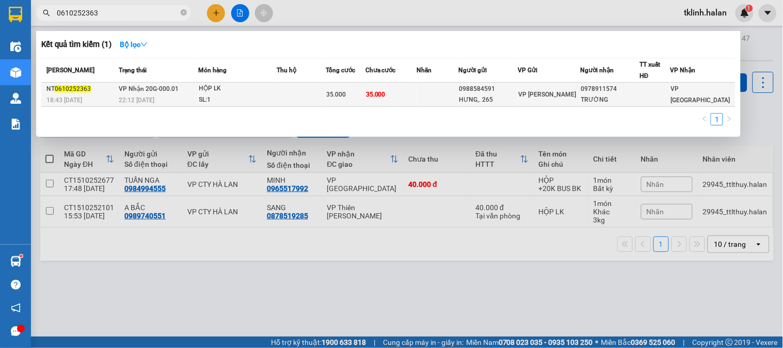
type input "0610252363"
click at [176, 97] on div "22:12 [DATE]" at bounding box center [158, 99] width 79 height 11
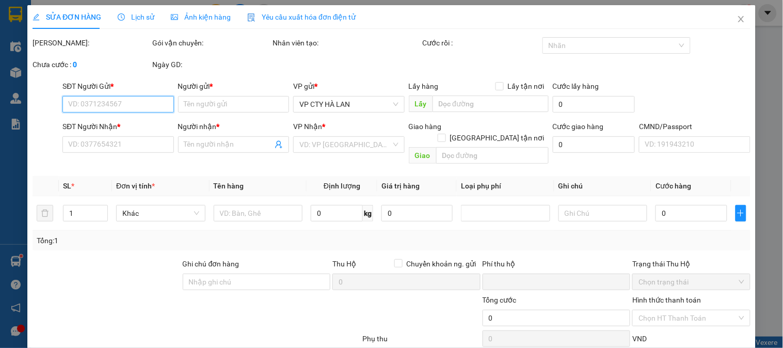
type input "0988584591"
type input "HƯNG,. 265"
type input "0978911574"
type input "TRƯỜNG"
type input "0"
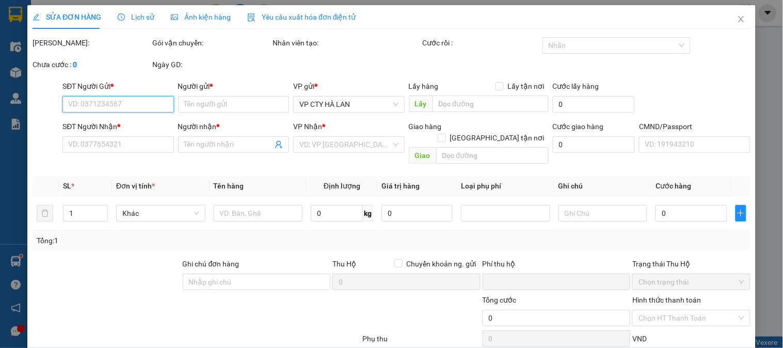
type input "35.000"
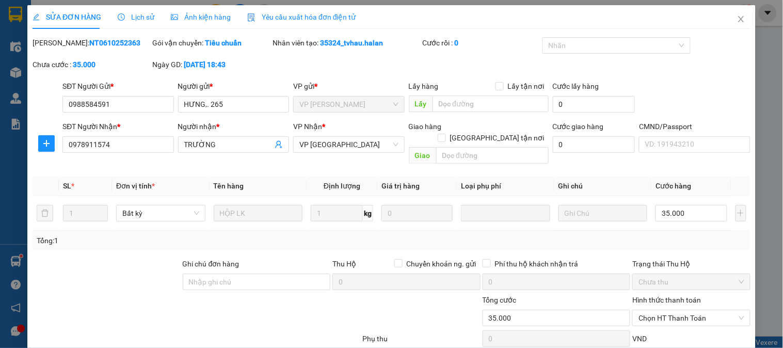
click at [94, 45] on b "NT0610252363" at bounding box center [114, 43] width 51 height 8
copy b "NT0610252363"
click at [737, 22] on icon "close" at bounding box center [741, 19] width 8 height 8
